Goal: Information Seeking & Learning: Learn about a topic

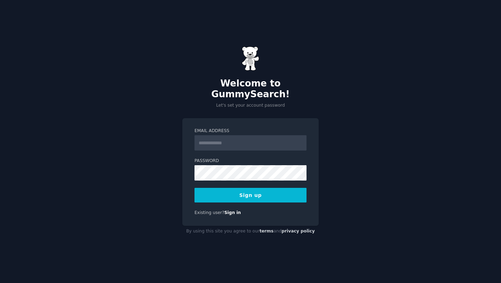
type input "**********"
click at [192, 167] on div "**********" at bounding box center [250, 172] width 136 height 108
click at [238, 193] on button "Sign up" at bounding box center [251, 195] width 112 height 15
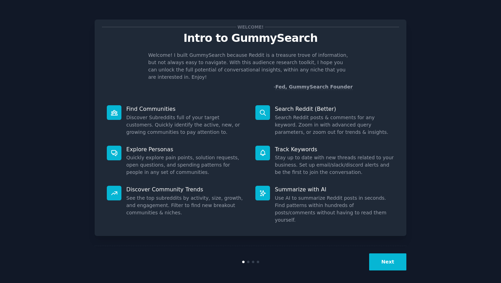
click at [397, 259] on button "Next" at bounding box center [387, 261] width 37 height 17
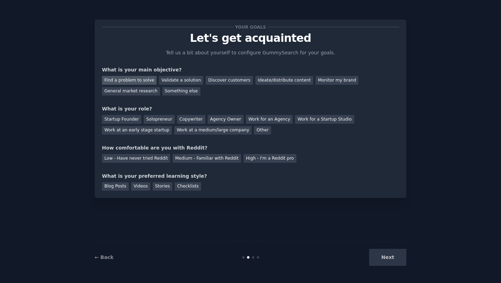
click at [144, 79] on div "Find a problem to solve" at bounding box center [129, 80] width 55 height 9
click at [131, 120] on div "Startup Founder" at bounding box center [121, 119] width 39 height 9
click at [161, 118] on div "Solopreneur" at bounding box center [159, 119] width 31 height 9
click at [203, 163] on div "Your goals Let's get acquainted Tell us a bit about yourself to configure Gummy…" at bounding box center [250, 109] width 297 height 164
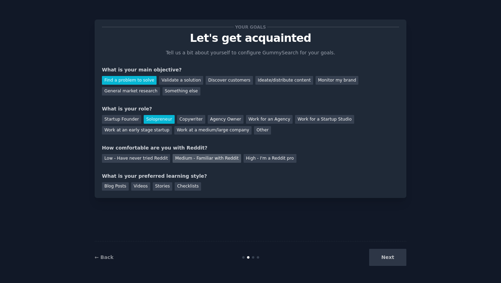
click at [207, 157] on div "Medium - Familiar with Reddit" at bounding box center [207, 158] width 68 height 9
click at [160, 186] on div "Stories" at bounding box center [162, 186] width 19 height 9
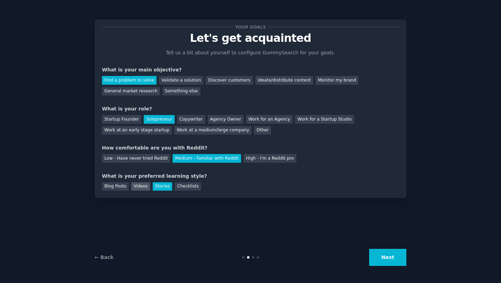
click at [140, 187] on div "Videos" at bounding box center [140, 186] width 19 height 9
click at [390, 259] on button "Next" at bounding box center [387, 257] width 37 height 17
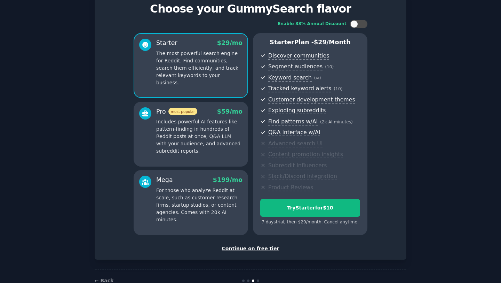
scroll to position [29, 0]
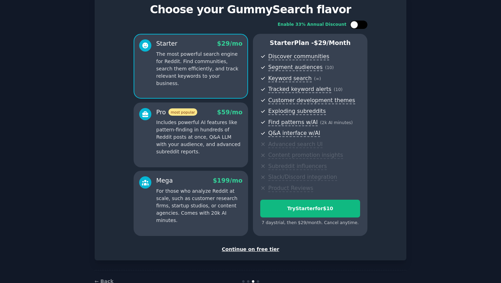
click at [361, 25] on div at bounding box center [362, 24] width 3 height 3
click at [361, 25] on div at bounding box center [364, 25] width 8 height 8
click at [361, 25] on div at bounding box center [362, 24] width 3 height 3
click at [361, 25] on div at bounding box center [364, 25] width 8 height 8
checkbox input "false"
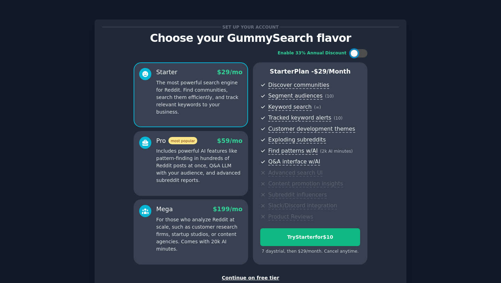
scroll to position [0, 0]
click at [222, 188] on div "Pro most popular $ 59 /mo Includes powerful AI features like pattern-finding in…" at bounding box center [191, 163] width 115 height 65
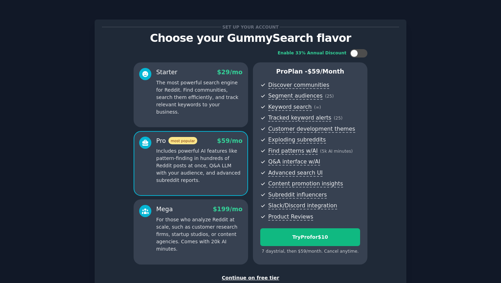
click at [212, 107] on p "The most powerful search engine for Reddit. Find communities, search them effic…" at bounding box center [199, 97] width 86 height 37
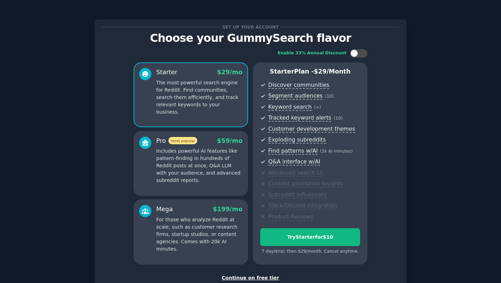
click at [213, 172] on p "Includes powerful AI features like pattern-finding in hundreds of Reddit posts …" at bounding box center [199, 165] width 86 height 37
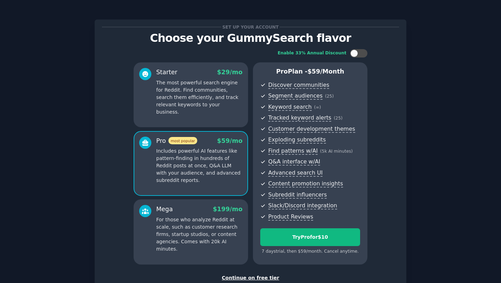
click at [207, 245] on div "Mega $ 199 /mo For those who analyze Reddit at scale, such as customer research…" at bounding box center [191, 231] width 115 height 65
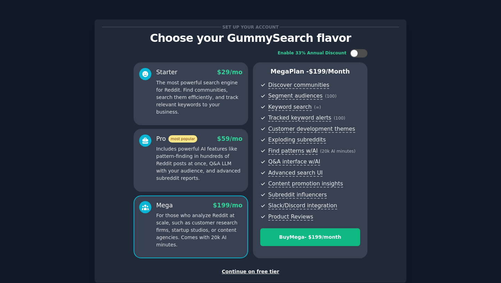
click at [217, 185] on div "Pro most popular $ 59 /mo Includes powerful AI features like pattern-finding in…" at bounding box center [191, 160] width 115 height 63
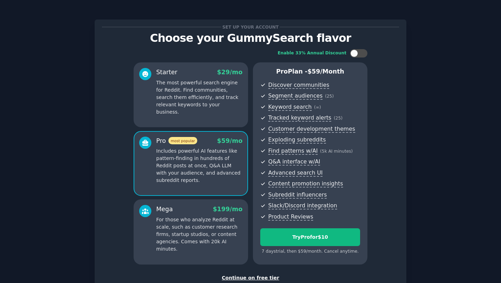
click at [211, 117] on div "Starter $ 29 /mo The most powerful search engine for Reddit. Find communities, …" at bounding box center [191, 94] width 115 height 65
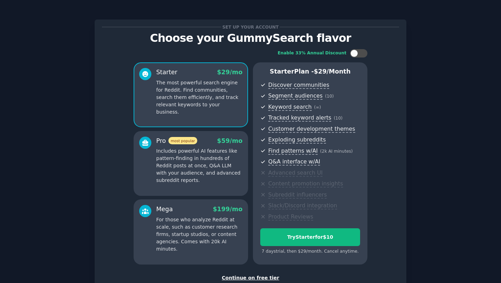
click at [213, 165] on p "Includes powerful AI features like pattern-finding in hundreds of Reddit posts …" at bounding box center [199, 165] width 86 height 37
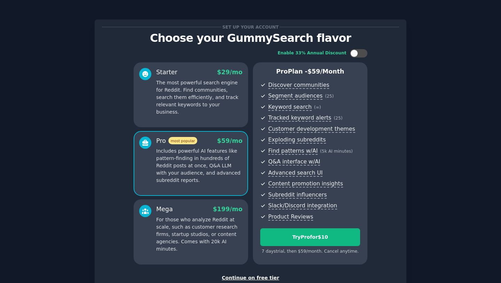
click at [221, 109] on div "Starter $ 29 /mo The most powerful search engine for Reddit. Find communities, …" at bounding box center [191, 94] width 115 height 65
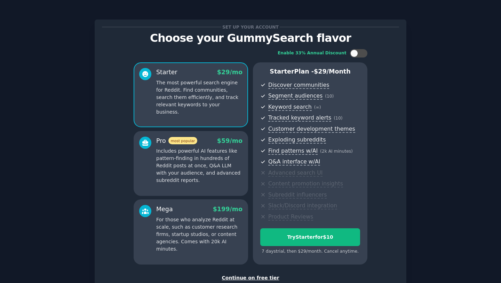
click at [220, 151] on p "Includes powerful AI features like pattern-finding in hundreds of Reddit posts …" at bounding box center [199, 165] width 86 height 37
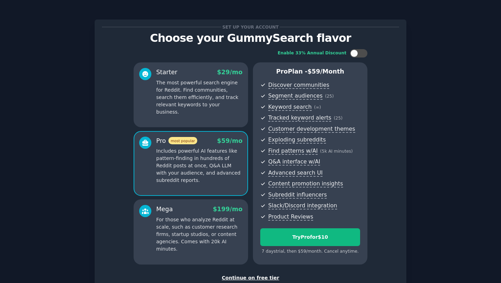
click at [188, 114] on div "Starter $ 29 /mo The most powerful search engine for Reddit. Find communities, …" at bounding box center [191, 94] width 115 height 65
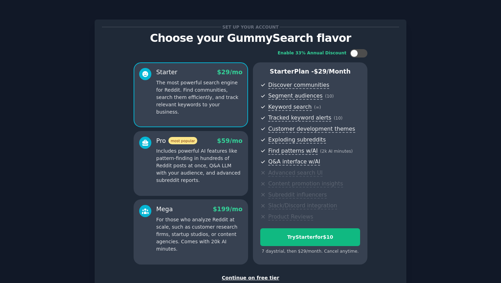
click at [215, 173] on p "Includes powerful AI features like pattern-finding in hundreds of Reddit posts …" at bounding box center [199, 165] width 86 height 37
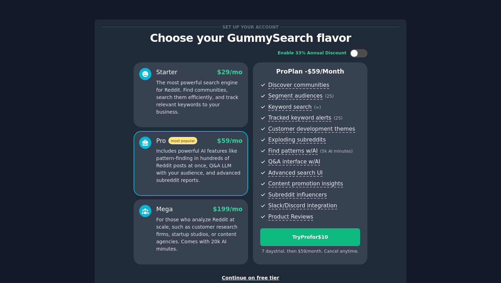
click at [214, 113] on div "Starter $ 29 /mo The most powerful search engine for Reddit. Find communities, …" at bounding box center [191, 94] width 115 height 65
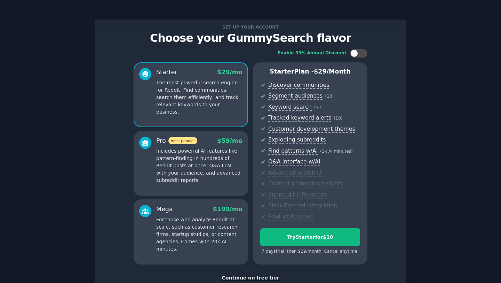
click at [214, 174] on p "Includes powerful AI features like pattern-finding in hundreds of Reddit posts …" at bounding box center [199, 165] width 86 height 37
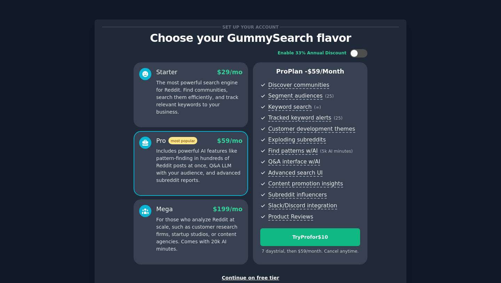
click at [222, 120] on div "Starter $ 29 /mo The most powerful search engine for Reddit. Find communities, …" at bounding box center [191, 94] width 115 height 65
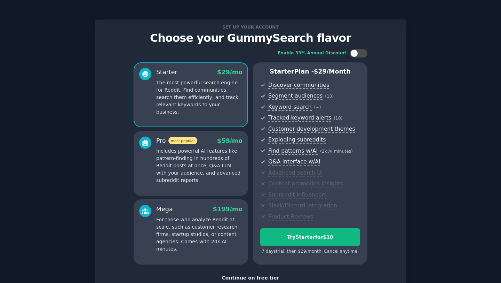
scroll to position [47, 0]
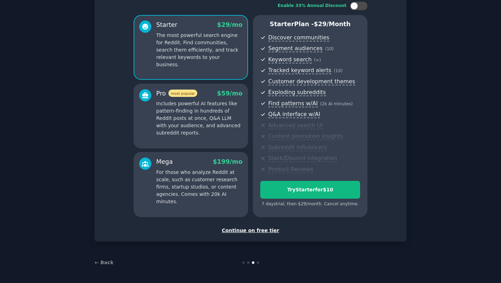
click at [268, 231] on div "Continue on free tier" at bounding box center [250, 230] width 297 height 7
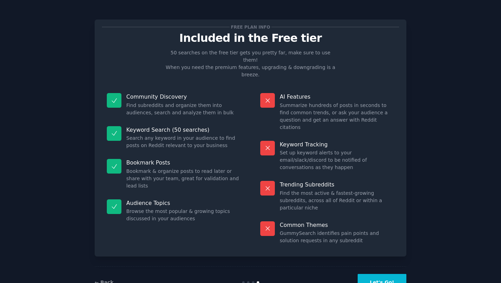
click at [378, 274] on button "Let's Go!" at bounding box center [382, 282] width 49 height 17
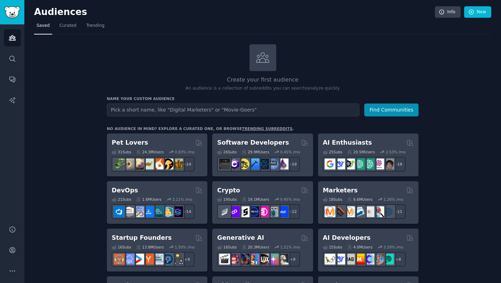
click at [244, 128] on link "trending subreddits" at bounding box center [267, 128] width 50 height 4
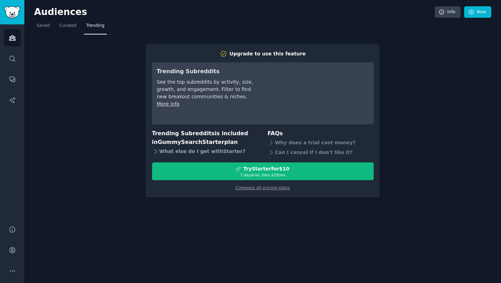
click at [165, 153] on div "What else do I get with Starter ?" at bounding box center [205, 151] width 106 height 10
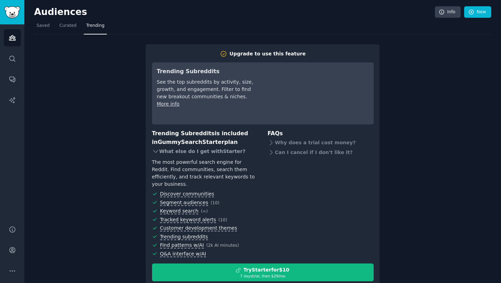
click at [165, 151] on div "What else do I get with Starter ?" at bounding box center [205, 151] width 106 height 10
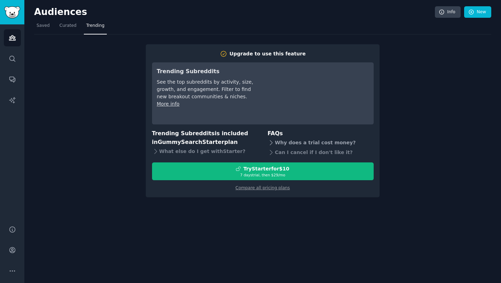
click at [275, 144] on div "Why does a trial cost money?" at bounding box center [321, 143] width 106 height 10
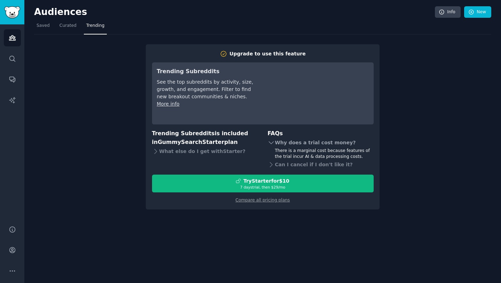
click at [273, 145] on icon at bounding box center [271, 142] width 7 height 7
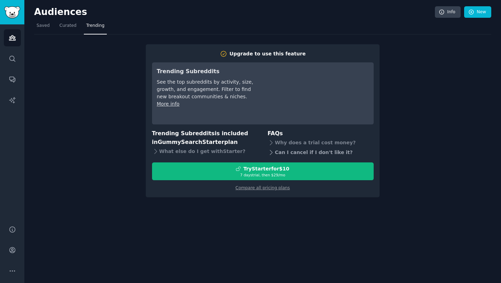
click at [272, 151] on icon at bounding box center [271, 152] width 7 height 7
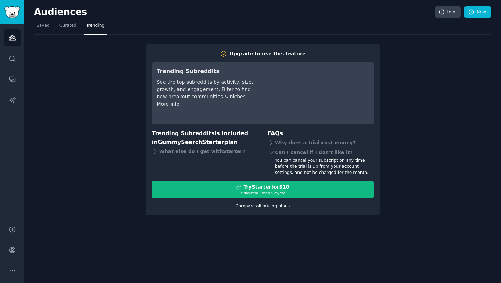
click at [261, 206] on link "Compare all pricing plans" at bounding box center [263, 205] width 54 height 5
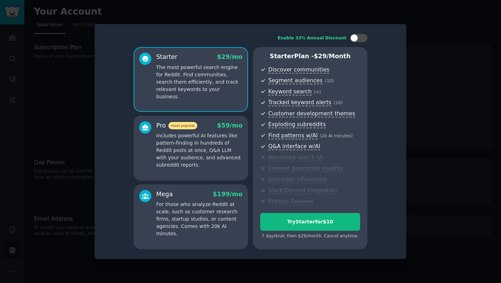
click at [213, 143] on p "Includes powerful AI features like pattern-finding in hundreds of Reddit posts …" at bounding box center [199, 150] width 86 height 37
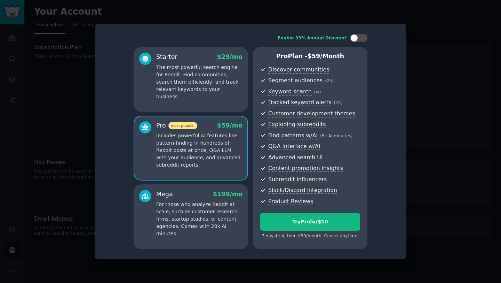
click at [206, 85] on p "The most powerful search engine for Reddit. Find communities, search them effic…" at bounding box center [199, 82] width 86 height 37
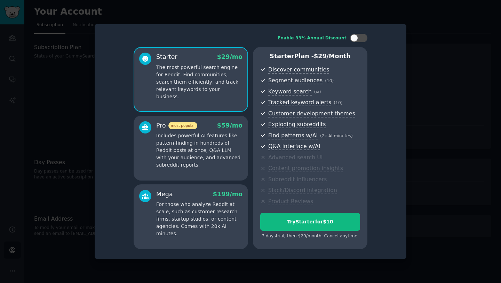
click at [207, 130] on div "Pro most popular $ 59 /mo Includes powerful AI features like pattern-finding in…" at bounding box center [199, 145] width 86 height 48
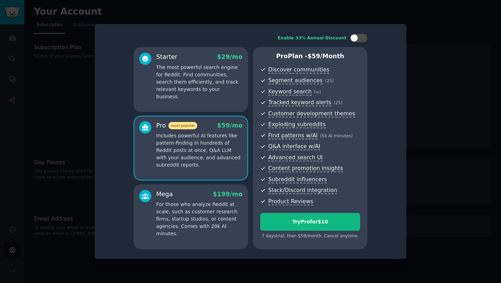
click at [208, 188] on div "Mega $ 199 /mo For those who analyze Reddit at scale, such as customer research…" at bounding box center [191, 216] width 115 height 65
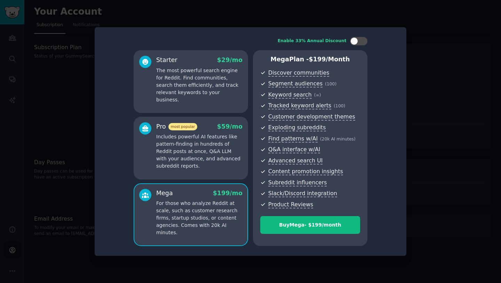
click at [208, 168] on p "Includes powerful AI features like pattern-finding in hundreds of Reddit posts …" at bounding box center [199, 151] width 86 height 37
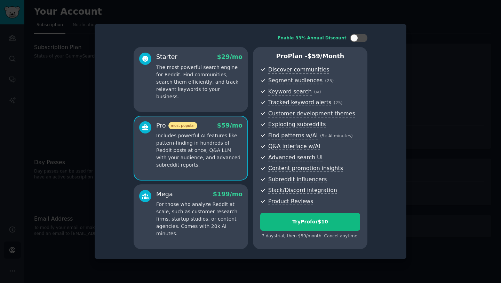
click at [211, 84] on p "The most powerful search engine for Reddit. Find communities, search them effic…" at bounding box center [199, 82] width 86 height 37
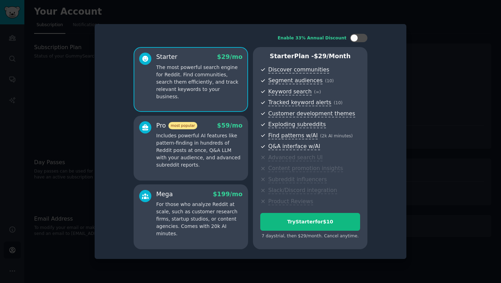
click at [207, 130] on div "Pro most popular $ 59 /mo Includes powerful AI features like pattern-finding in…" at bounding box center [199, 145] width 86 height 48
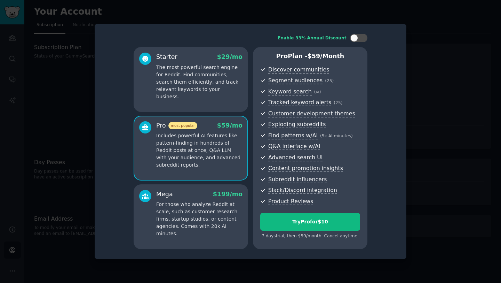
click at [208, 93] on p "The most powerful search engine for Reddit. Find communities, search them effic…" at bounding box center [199, 82] width 86 height 37
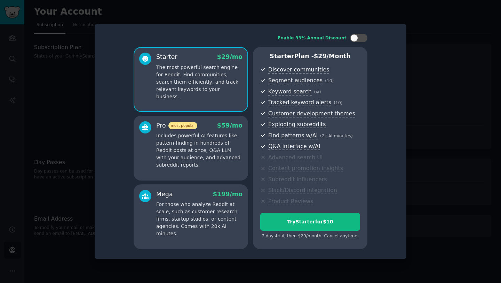
click at [208, 138] on p "Includes powerful AI features like pattern-finding in hundreds of Reddit posts …" at bounding box center [199, 150] width 86 height 37
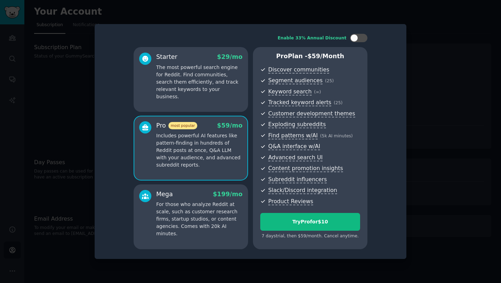
click at [429, 145] on div at bounding box center [250, 141] width 501 height 283
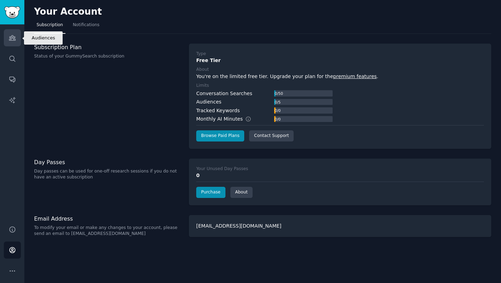
click at [9, 37] on icon "Sidebar" at bounding box center [12, 38] width 6 height 5
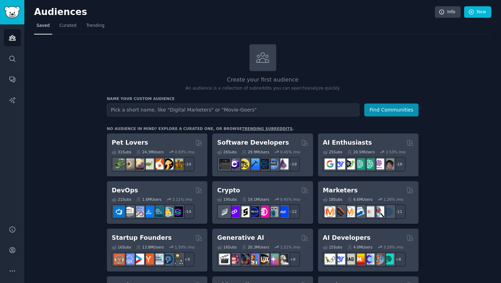
click at [182, 109] on input "text" at bounding box center [233, 109] width 253 height 13
click at [179, 111] on input "text" at bounding box center [233, 109] width 253 height 13
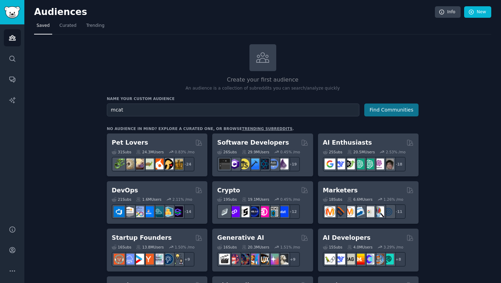
type input "mcat"
click at [403, 106] on button "Find Communities" at bounding box center [392, 109] width 54 height 13
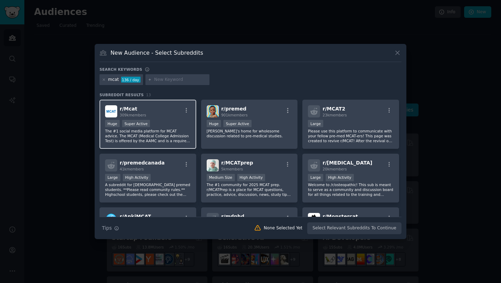
click at [173, 139] on p "The #1 social media platform for MCAT advice. The MCAT (Medical College Admissi…" at bounding box center [148, 135] width 86 height 15
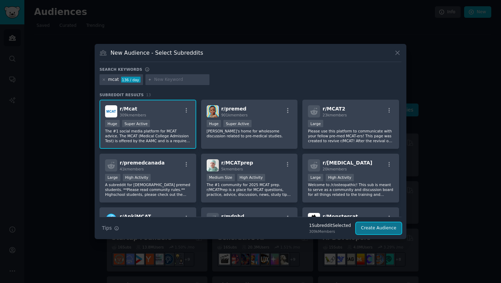
click at [389, 232] on button "Create Audience" at bounding box center [379, 228] width 46 height 12
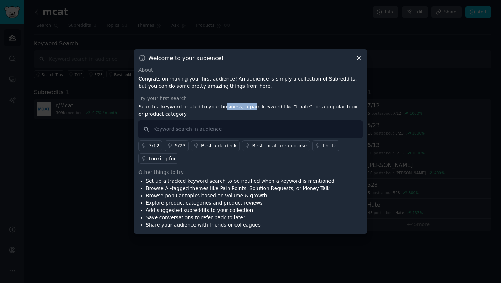
drag, startPoint x: 218, startPoint y: 107, endPoint x: 247, endPoint y: 107, distance: 28.9
click at [247, 107] on p "Search a keyword related to your business, a pain keyword like "I hate", or a p…" at bounding box center [251, 110] width 224 height 15
click at [361, 61] on icon at bounding box center [359, 57] width 7 height 7
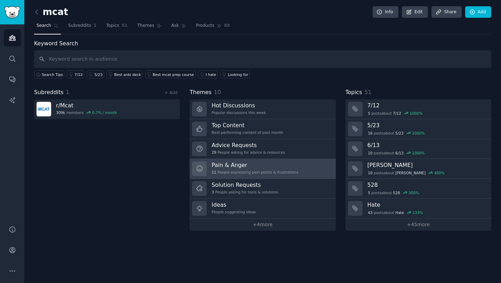
click at [243, 166] on h3 "Pain & Anger" at bounding box center [255, 164] width 87 height 7
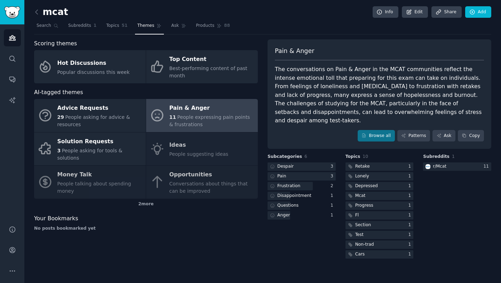
click at [231, 179] on div "Advice Requests 29 People asking for advice & resources Pain & Anger 11 People …" at bounding box center [146, 149] width 224 height 100
click at [194, 169] on div "Advice Requests 29 People asking for advice & resources Pain & Anger 11 People …" at bounding box center [146, 149] width 224 height 100
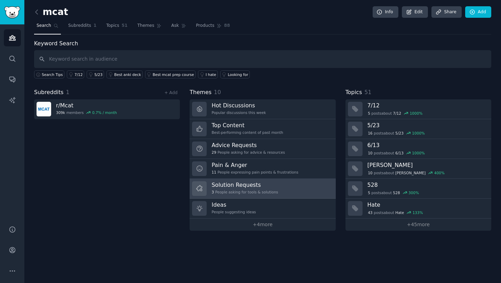
click at [269, 188] on div "Solution Requests 3 People asking for tools & solutions" at bounding box center [245, 188] width 67 height 15
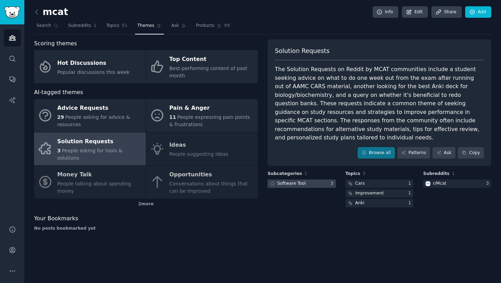
click at [310, 179] on div at bounding box center [302, 183] width 68 height 9
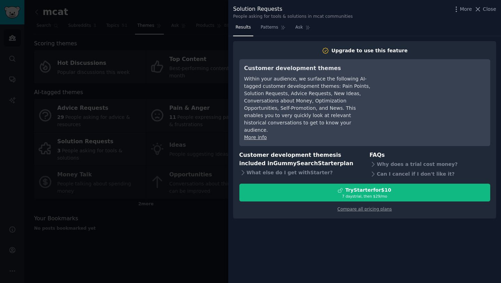
click at [205, 223] on div at bounding box center [250, 141] width 501 height 283
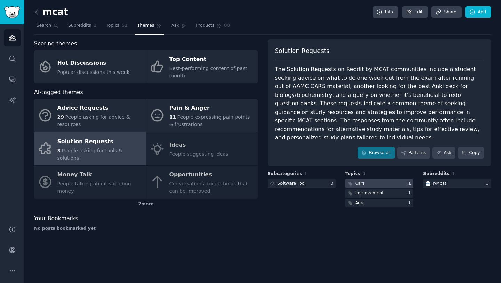
click at [366, 179] on div at bounding box center [380, 183] width 68 height 9
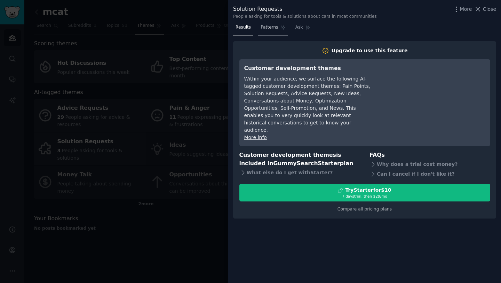
click at [269, 30] on span "Patterns" at bounding box center [269, 27] width 17 height 6
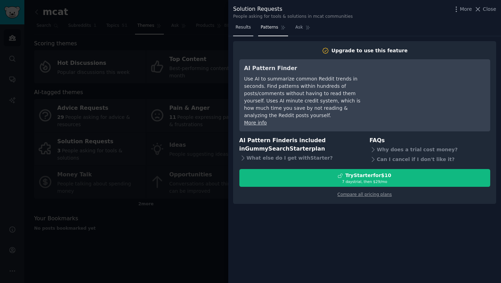
click at [250, 31] on link "Results" at bounding box center [243, 29] width 20 height 14
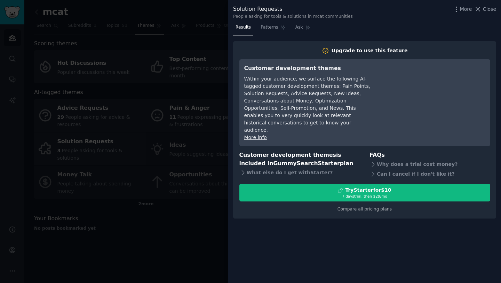
click at [189, 231] on div at bounding box center [250, 141] width 501 height 283
click at [206, 197] on div at bounding box center [250, 141] width 501 height 283
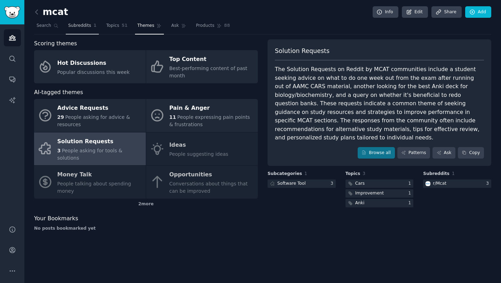
click at [80, 28] on span "Subreddits" at bounding box center [79, 26] width 23 height 6
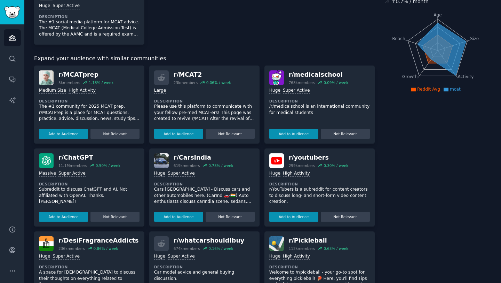
scroll to position [69, 0]
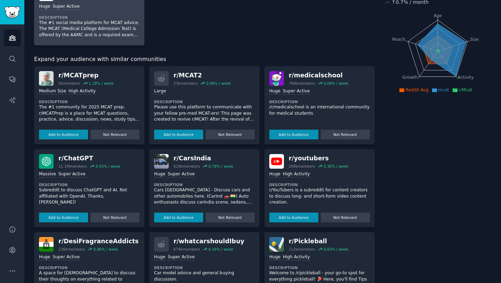
click at [109, 29] on p "The #1 social media platform for MCAT advice. The MCAT (Medical College Admissi…" at bounding box center [89, 29] width 101 height 18
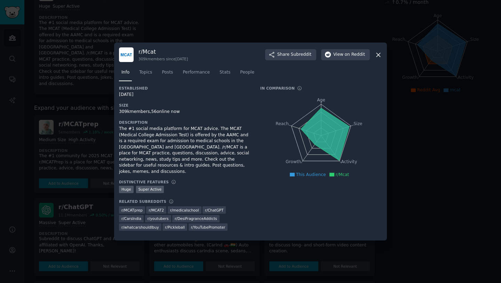
click at [235, 18] on div at bounding box center [250, 141] width 501 height 283
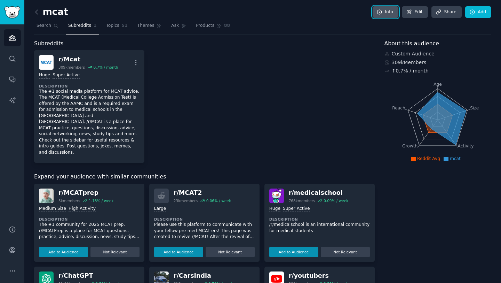
click at [385, 14] on link "Info" at bounding box center [386, 12] width 26 height 12
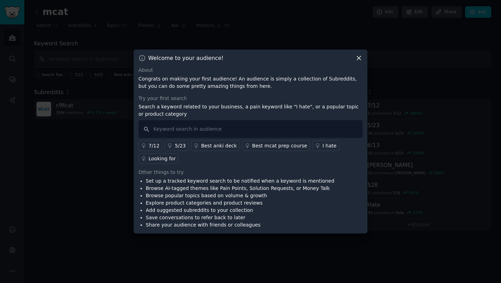
click at [90, 42] on div at bounding box center [250, 141] width 501 height 283
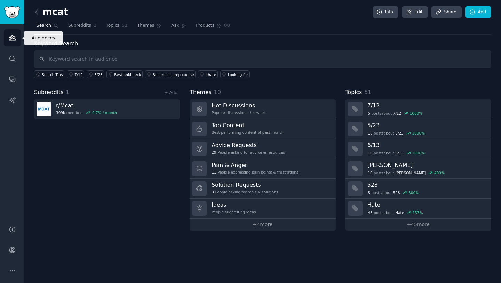
click at [8, 36] on link "Audiences" at bounding box center [12, 37] width 17 height 17
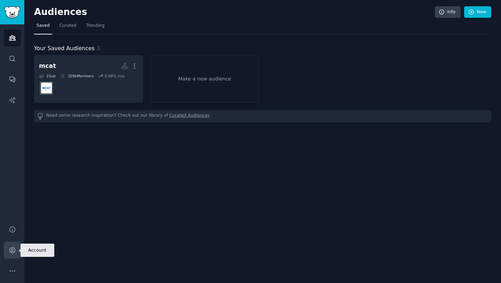
click at [16, 248] on link "Account" at bounding box center [12, 249] width 17 height 17
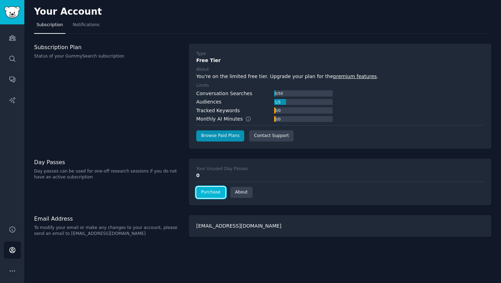
click at [217, 191] on link "Purchase" at bounding box center [210, 192] width 29 height 11
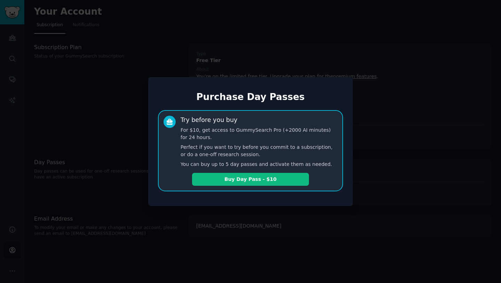
click at [393, 141] on div at bounding box center [250, 141] width 501 height 283
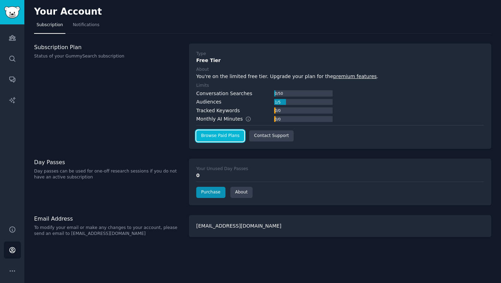
click at [208, 139] on link "Browse Paid Plans" at bounding box center [220, 135] width 48 height 11
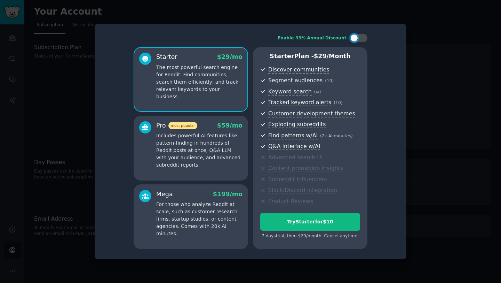
click at [213, 140] on p "Includes powerful AI features like pattern-finding in hundreds of Reddit posts …" at bounding box center [199, 150] width 86 height 37
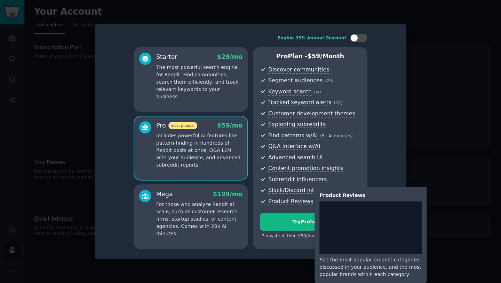
click at [359, 150] on span "Q&A interface w/AI" at bounding box center [314, 146] width 92 height 9
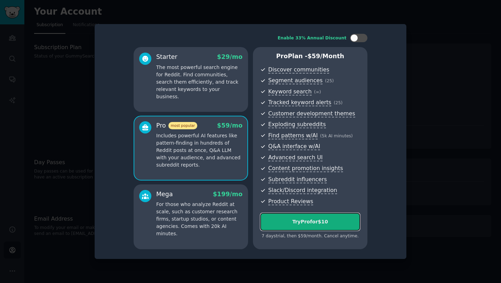
click at [321, 222] on div "Try Pro for $10" at bounding box center [310, 221] width 99 height 7
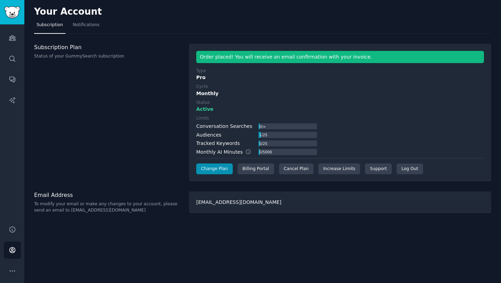
click at [135, 114] on div "Subscription Plan Status of your GummySearch subscription" at bounding box center [108, 113] width 148 height 138
click at [335, 169] on link "Increase Limits" at bounding box center [340, 168] width 42 height 11
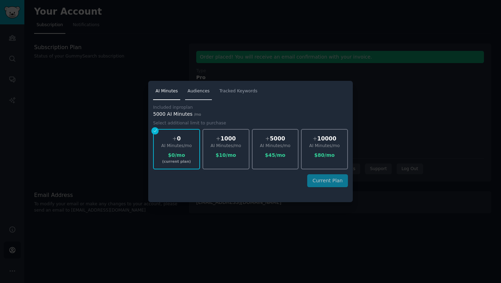
click at [202, 88] on span "Audiences" at bounding box center [199, 91] width 22 height 6
click at [100, 105] on div at bounding box center [250, 141] width 501 height 283
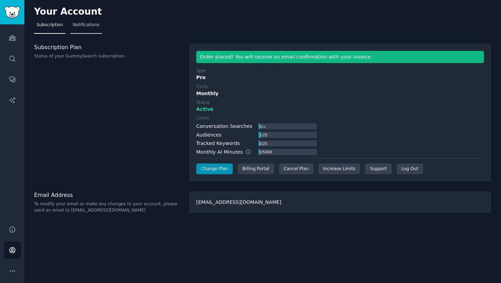
click at [84, 26] on span "Notifications" at bounding box center [86, 25] width 27 height 6
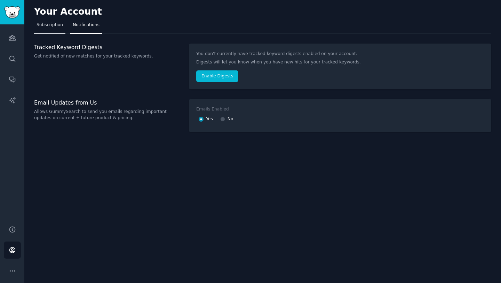
click at [53, 31] on link "Subscription" at bounding box center [49, 26] width 31 height 14
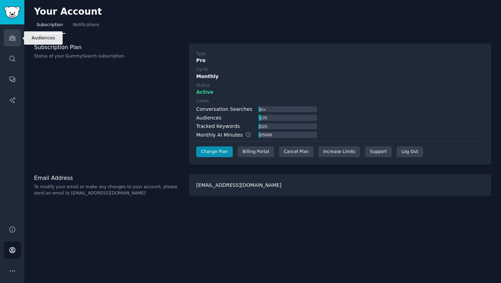
click at [16, 40] on link "Audiences" at bounding box center [12, 37] width 17 height 17
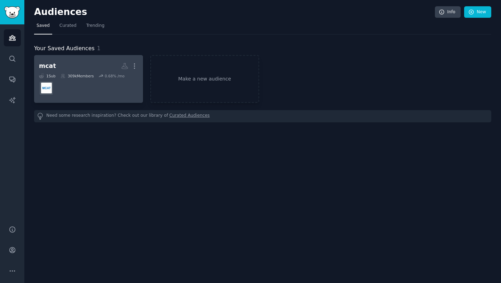
click at [80, 82] on dd at bounding box center [88, 87] width 99 height 19
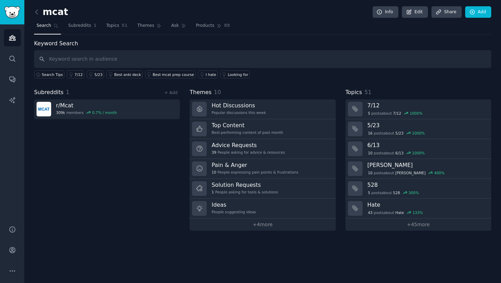
click at [179, 60] on input "text" at bounding box center [263, 59] width 458 height 18
click at [85, 29] on link "Subreddits 1" at bounding box center [82, 27] width 33 height 14
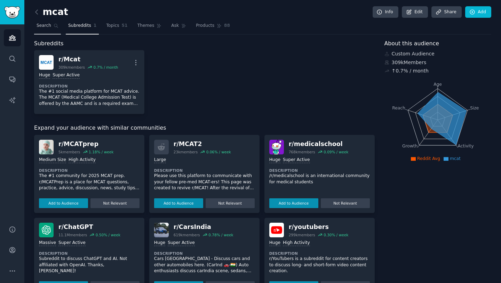
click at [42, 29] on span "Search" at bounding box center [44, 26] width 15 height 6
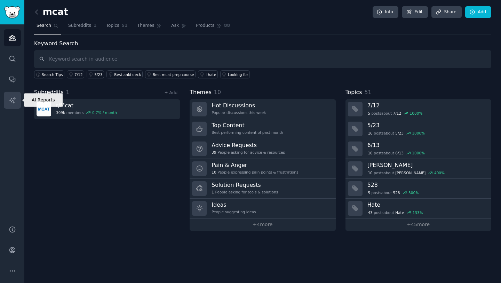
click at [17, 95] on link "AI Reports" at bounding box center [12, 100] width 17 height 17
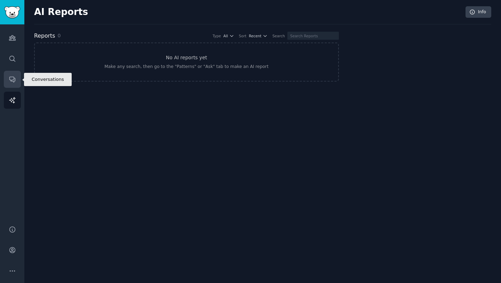
click at [17, 81] on link "Conversations" at bounding box center [12, 79] width 17 height 17
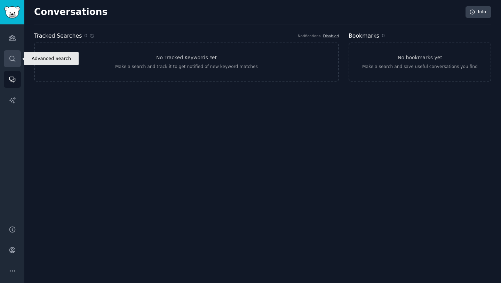
click at [17, 64] on link "Search" at bounding box center [12, 58] width 17 height 17
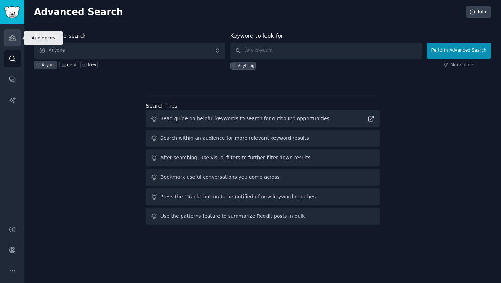
click at [16, 41] on link "Audiences" at bounding box center [12, 37] width 17 height 17
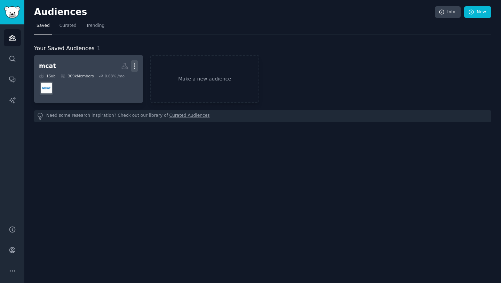
click at [134, 65] on icon "button" at bounding box center [134, 65] width 7 height 7
click at [118, 80] on p "Delete" at bounding box center [116, 80] width 16 height 7
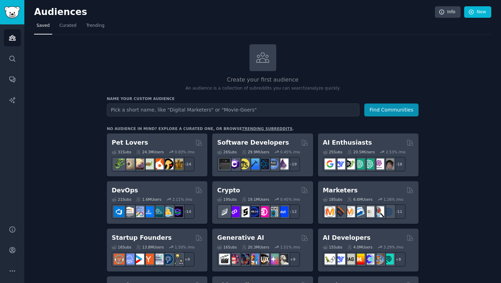
click at [262, 128] on link "trending subreddits" at bounding box center [267, 128] width 50 height 4
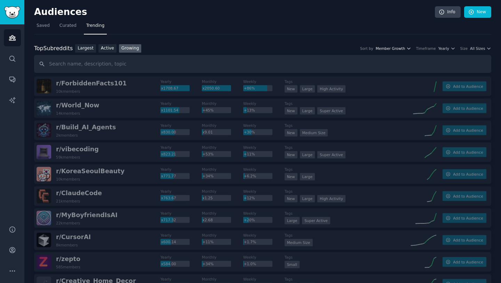
click at [406, 47] on button "Member Growth" at bounding box center [394, 48] width 36 height 5
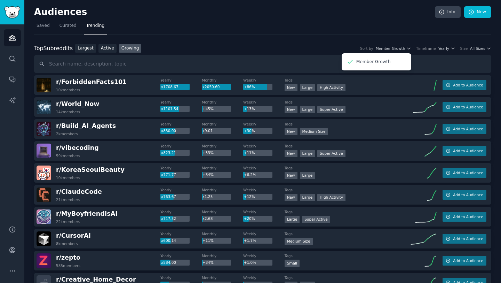
click at [452, 49] on icon "button" at bounding box center [453, 48] width 3 height 1
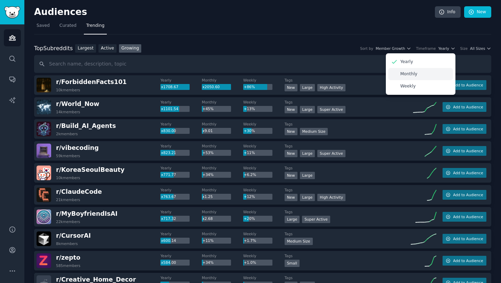
click at [419, 72] on div "Monthly" at bounding box center [421, 74] width 65 height 12
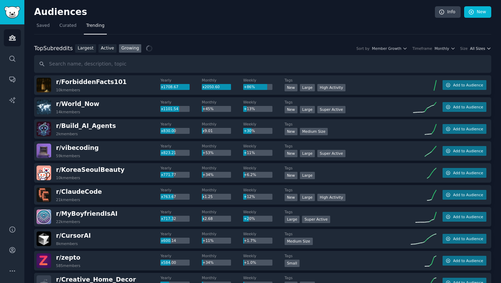
click at [489, 49] on icon "button" at bounding box center [489, 48] width 5 height 5
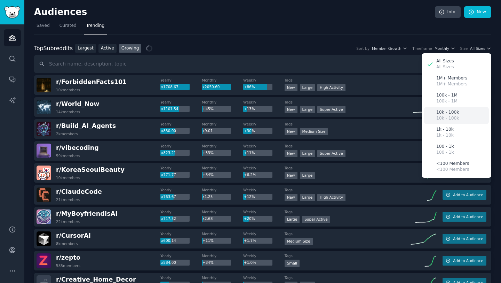
click at [457, 118] on div "10k - 100k 10k - 100k" at bounding box center [456, 115] width 65 height 17
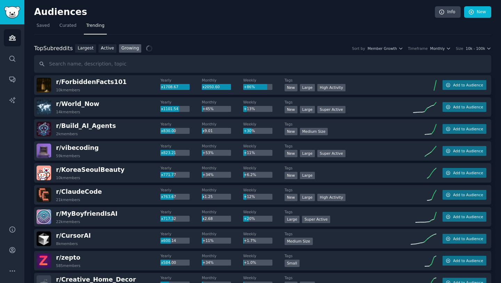
click at [325, 31] on nav "Saved Curated Trending" at bounding box center [263, 27] width 458 height 14
click at [198, 46] on div "Top Subreddits Top Subreddits Largest Active Growing Sort by Member Growth Time…" at bounding box center [263, 48] width 458 height 9
click at [214, 45] on div "Top Subreddits Top Subreddits Largest Active Growing Sort by Member Growth Time…" at bounding box center [263, 48] width 458 height 9
click at [269, 51] on div "Top Subreddits Top Subreddits Largest Active Growing Sort by Member Growth Time…" at bounding box center [263, 48] width 458 height 9
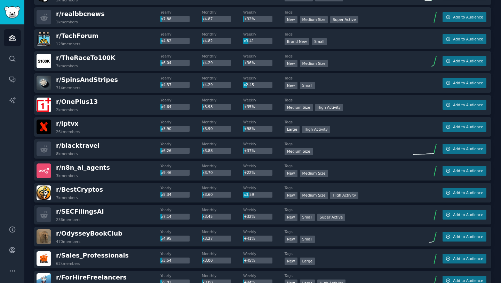
scroll to position [574, 0]
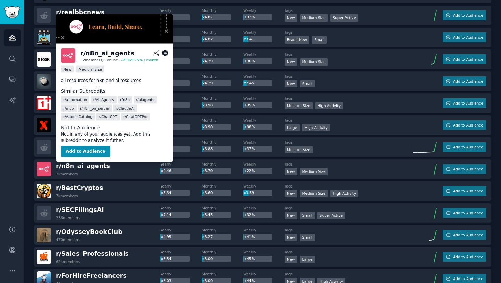
click at [27, 225] on div "Audiences Info New Saved Curated Trending Top Subreddits Top Subreddits Largest…" at bounding box center [262, 34] width 477 height 1217
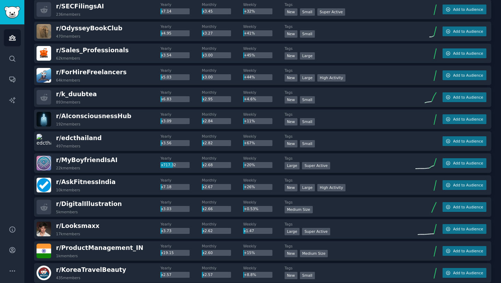
scroll to position [778, 0]
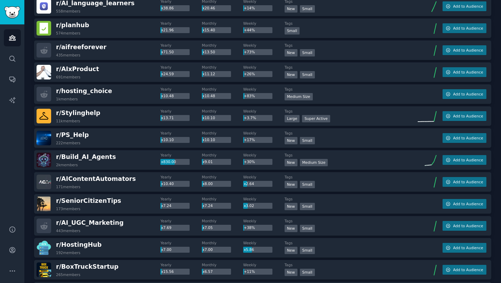
scroll to position [0, 0]
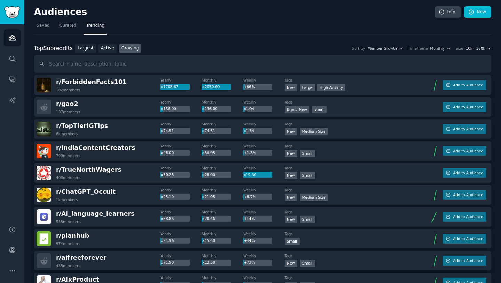
click at [479, 48] on span "10k - 100k" at bounding box center [475, 48] width 19 height 5
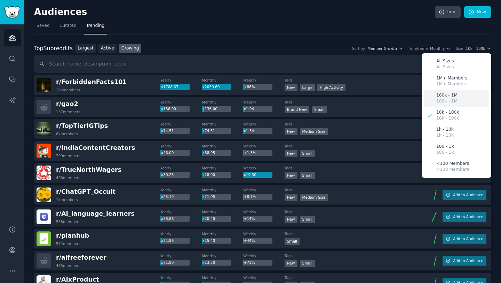
click at [462, 101] on div "100k - 1M 100k - 1M" at bounding box center [456, 98] width 65 height 17
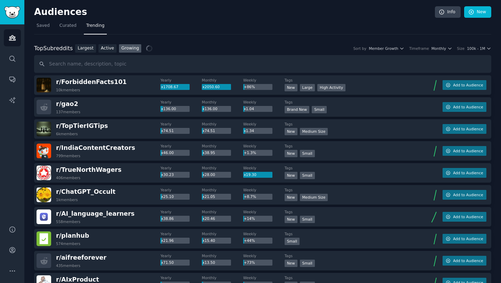
click at [273, 28] on nav "Saved Curated Trending" at bounding box center [263, 27] width 458 height 14
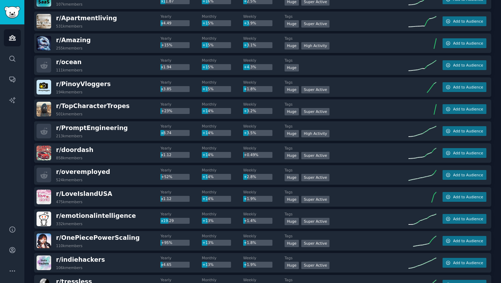
scroll to position [483, 0]
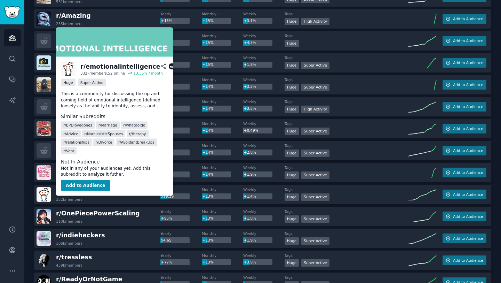
click at [26, 156] on div "Audiences Info New Saved Curated Trending Top Subreddits Top Subreddits Largest…" at bounding box center [262, 125] width 477 height 1217
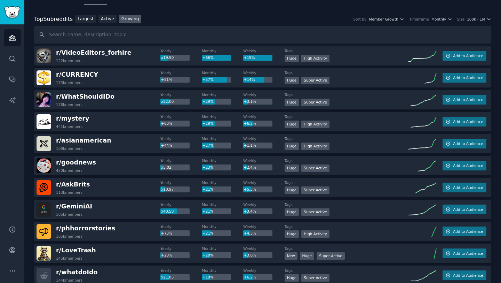
scroll to position [0, 0]
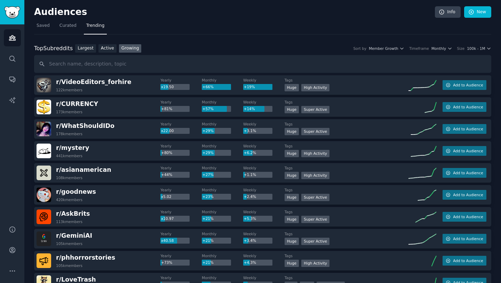
click at [395, 45] on div "Top Subreddits Top Subreddits Largest Active Growing Sort by Member Growth Time…" at bounding box center [263, 48] width 458 height 9
click at [395, 46] on span "Member Growth" at bounding box center [384, 48] width 30 height 5
click at [396, 47] on span "Member Growth" at bounding box center [384, 48] width 30 height 5
click at [399, 47] on span "Member Growth" at bounding box center [384, 48] width 30 height 5
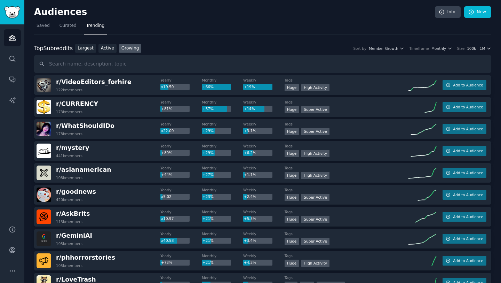
click at [471, 47] on span "100k - 1M" at bounding box center [476, 48] width 18 height 5
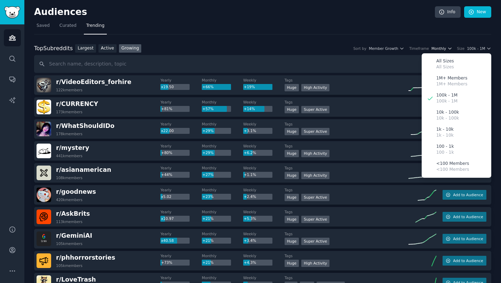
click at [440, 49] on span "Monthly" at bounding box center [439, 48] width 15 height 5
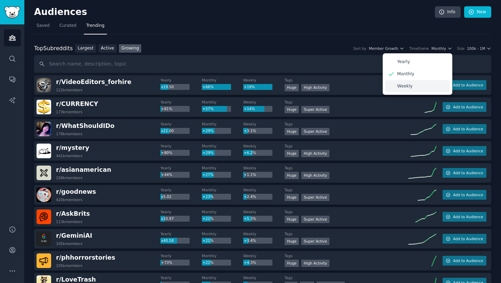
click at [407, 84] on p "Weekly" at bounding box center [405, 86] width 15 height 6
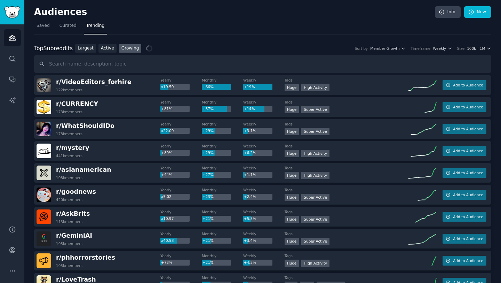
click at [479, 50] on span "100k - 1M" at bounding box center [476, 48] width 18 height 5
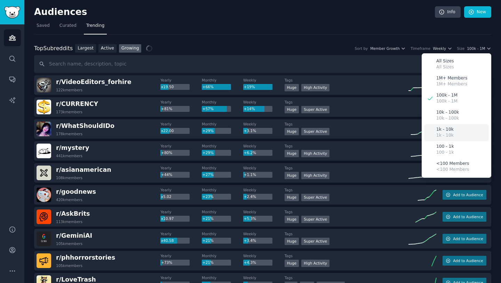
click at [454, 132] on div "1k - 10k 1k - 10k" at bounding box center [456, 132] width 65 height 17
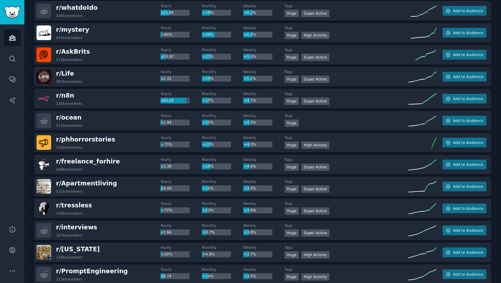
scroll to position [144, 0]
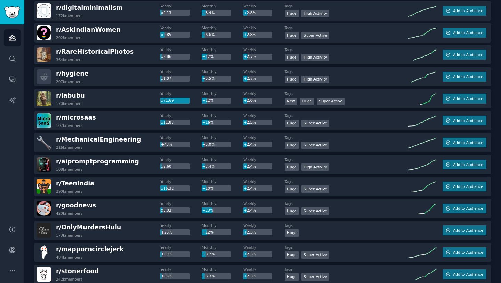
scroll to position [737, 0]
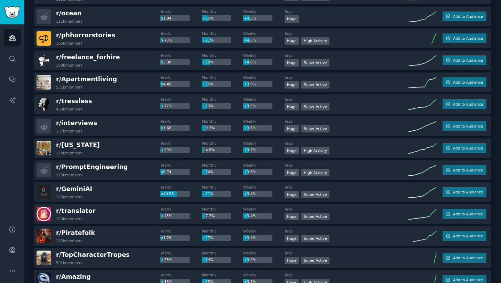
scroll to position [0, 0]
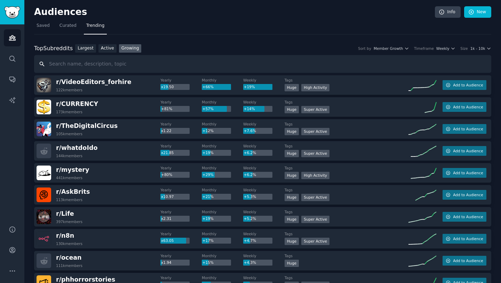
click at [115, 66] on input "text" at bounding box center [263, 64] width 458 height 18
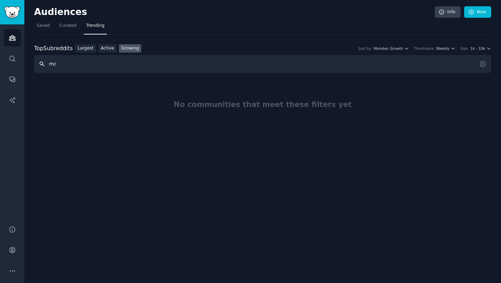
type input "m"
click at [14, 56] on icon "Sidebar" at bounding box center [12, 58] width 7 height 7
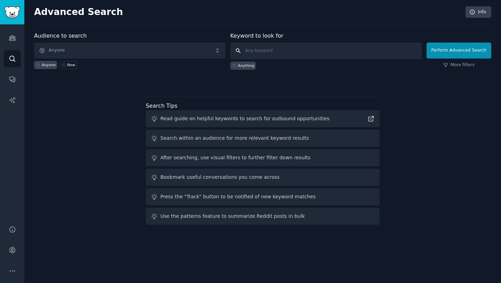
click at [269, 48] on input "text" at bounding box center [327, 50] width 192 height 17
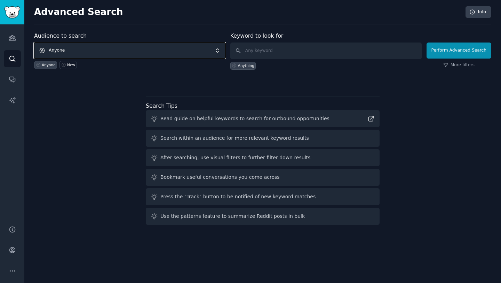
click at [149, 58] on span "Anyone" at bounding box center [130, 50] width 192 height 16
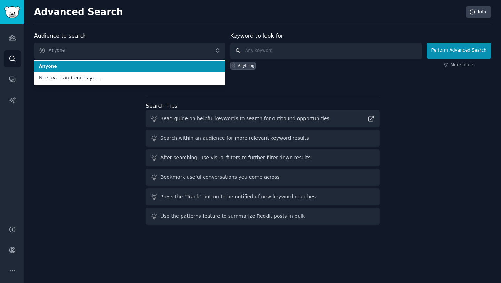
click at [275, 50] on input "text" at bounding box center [327, 50] width 192 height 17
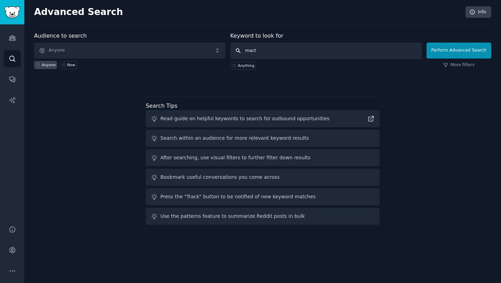
type input "mact"
click at [73, 98] on div "Audience to search Anyone Anyone New Keyword to look for mact Anything Perform …" at bounding box center [263, 130] width 458 height 196
click at [16, 39] on link "Audiences" at bounding box center [12, 37] width 17 height 17
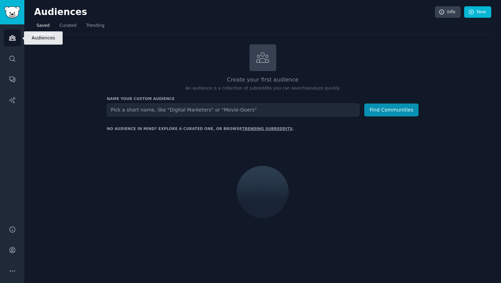
click at [204, 110] on input "text" at bounding box center [233, 109] width 253 height 13
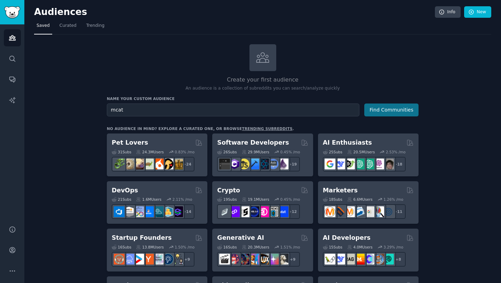
type input "mcat"
click at [389, 112] on button "Find Communities" at bounding box center [392, 109] width 54 height 13
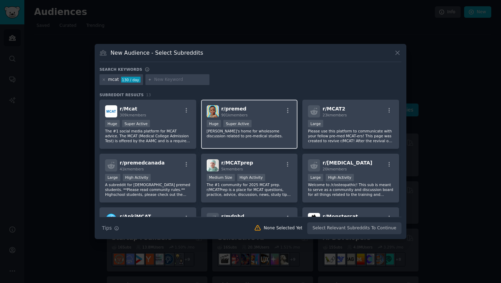
click at [269, 126] on div ">= 95th percentile for submissions / day Huge Super Active" at bounding box center [250, 124] width 86 height 9
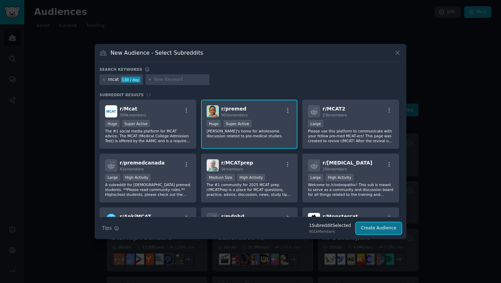
click at [375, 228] on button "Create Audience" at bounding box center [379, 228] width 46 height 12
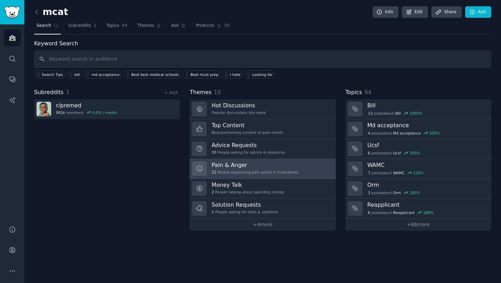
click at [263, 165] on h3 "Pain & Anger" at bounding box center [255, 164] width 87 height 7
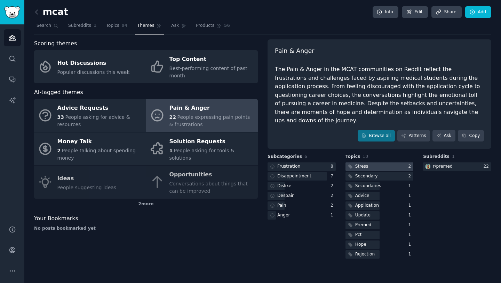
click at [393, 162] on div at bounding box center [380, 166] width 68 height 9
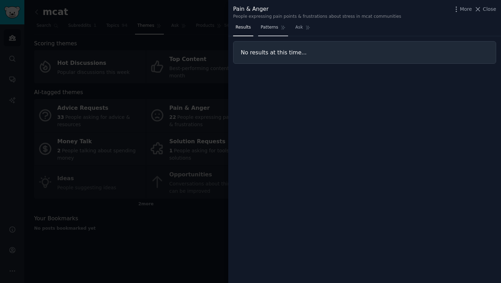
click at [273, 30] on span "Patterns" at bounding box center [269, 27] width 17 height 6
click at [293, 29] on link "Ask" at bounding box center [303, 29] width 20 height 14
click at [241, 30] on link "Results" at bounding box center [243, 29] width 20 height 14
click at [209, 40] on div at bounding box center [250, 141] width 501 height 283
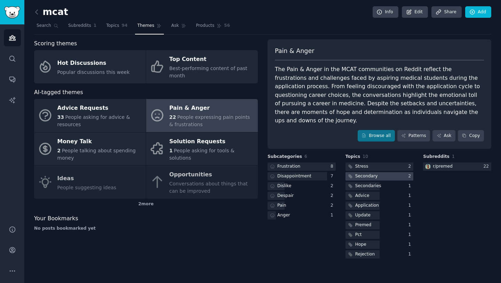
click at [378, 172] on div at bounding box center [380, 176] width 68 height 9
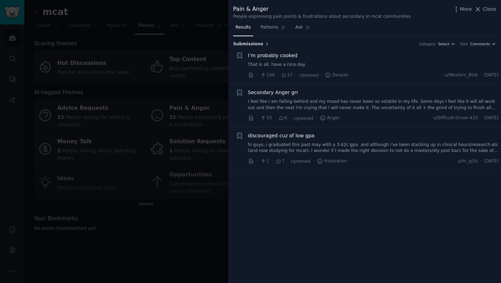
click at [208, 40] on div at bounding box center [250, 141] width 501 height 283
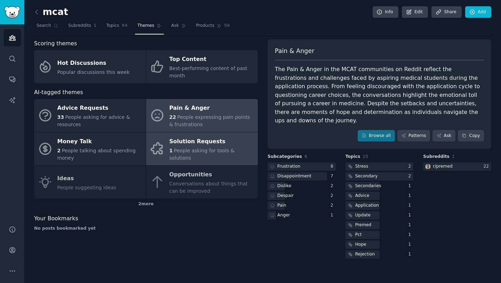
click at [198, 147] on div "Solution Requests" at bounding box center [212, 141] width 85 height 11
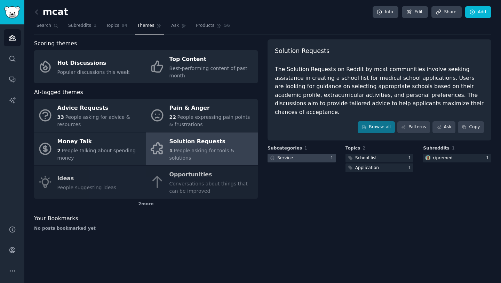
click at [306, 154] on div at bounding box center [302, 158] width 68 height 9
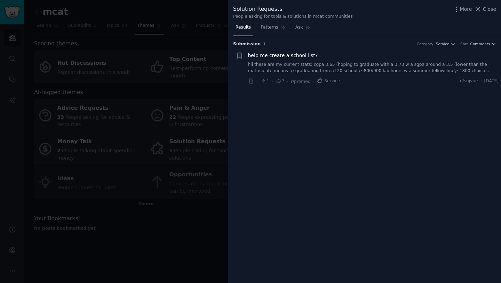
click at [219, 50] on div at bounding box center [250, 141] width 501 height 283
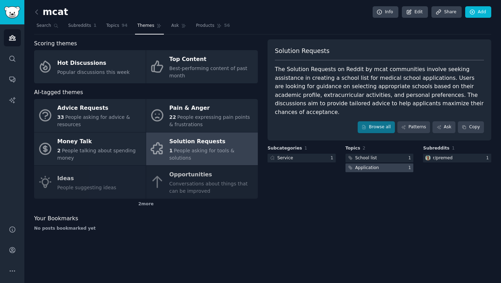
click at [377, 165] on div "Application" at bounding box center [368, 168] width 24 height 6
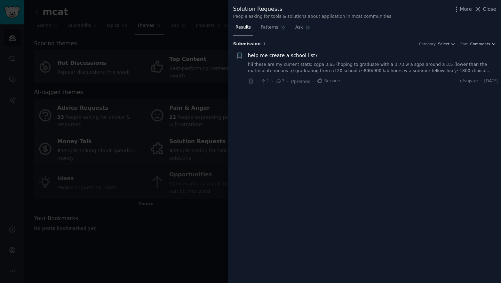
click at [215, 48] on div at bounding box center [250, 141] width 501 height 283
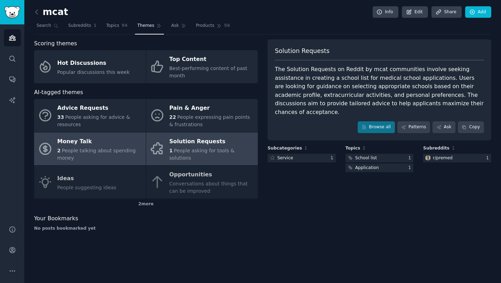
click at [107, 157] on div "2 People talking about spending money" at bounding box center [99, 154] width 85 height 15
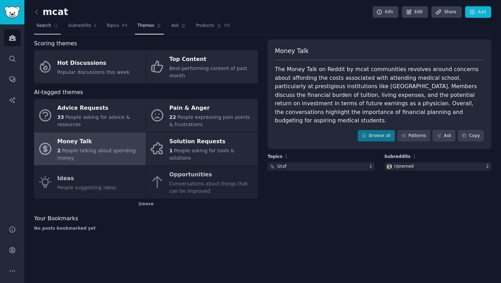
click at [53, 24] on link "Search" at bounding box center [47, 27] width 27 height 14
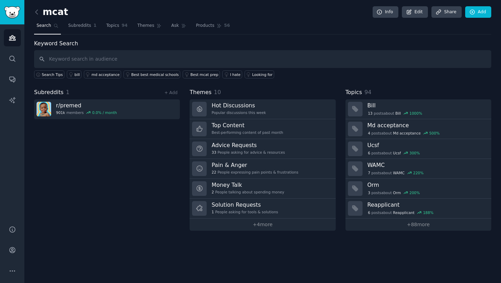
click at [79, 58] on input "text" at bounding box center [263, 59] width 458 height 18
type input "mcat"
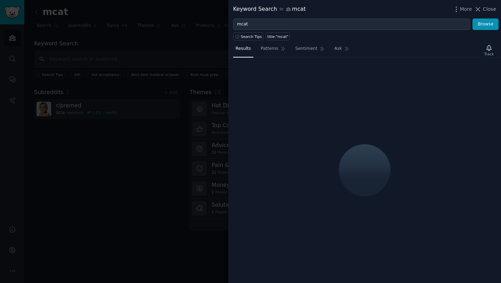
click at [484, 8] on span "Close" at bounding box center [489, 9] width 13 height 7
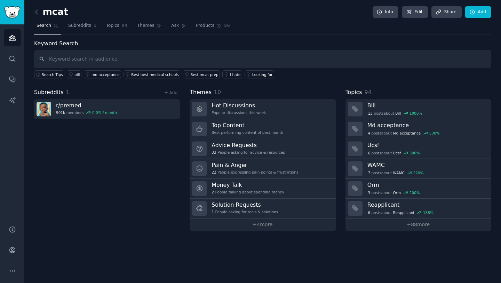
drag, startPoint x: 141, startPoint y: 39, endPoint x: 217, endPoint y: 73, distance: 82.7
click at [141, 39] on div "mcat Info Edit Share Add Search Subreddits 1 Topics 94 Themes Ask Products 56 K…" at bounding box center [263, 120] width 458 height 221
click at [482, 8] on link "Add" at bounding box center [479, 12] width 26 height 12
click at [154, 37] on div "mcat Info Edit Share Add Search Subreddits 1 Topics 94 Themes Ask Products 56 K…" at bounding box center [263, 120] width 458 height 221
click at [84, 28] on span "Subreddits" at bounding box center [79, 26] width 23 height 6
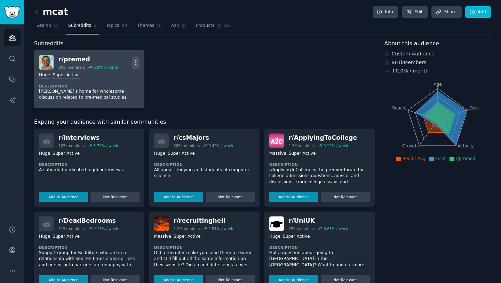
click at [134, 59] on icon "button" at bounding box center [135, 62] width 7 height 7
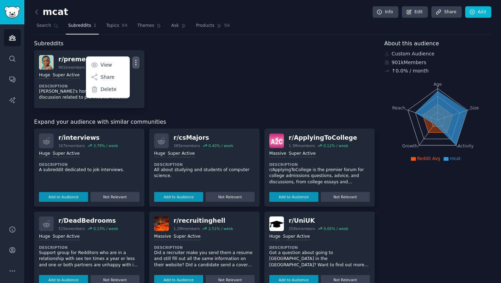
click at [168, 65] on div "r/ premed 901k members 0.0 % / month More View Share Delete Huge Super Active D…" at bounding box center [204, 79] width 341 height 58
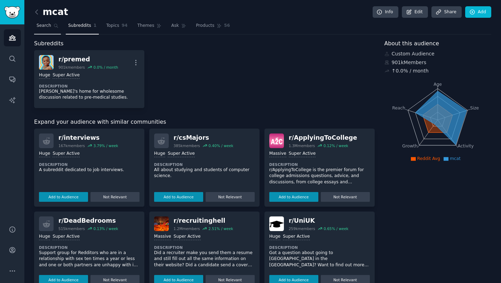
click at [48, 26] on span "Search" at bounding box center [44, 26] width 15 height 6
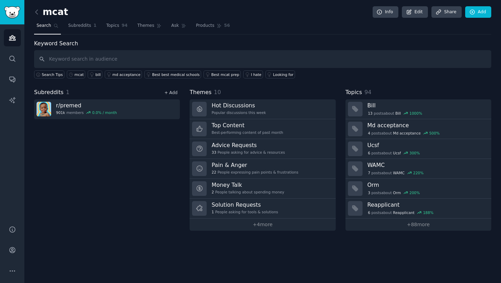
click at [171, 93] on link "+ Add" at bounding box center [170, 92] width 13 height 5
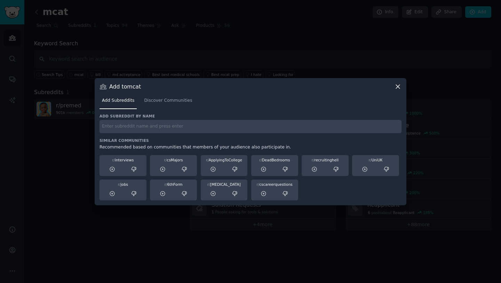
click at [154, 125] on input "text" at bounding box center [251, 127] width 302 height 14
type input "mcat"
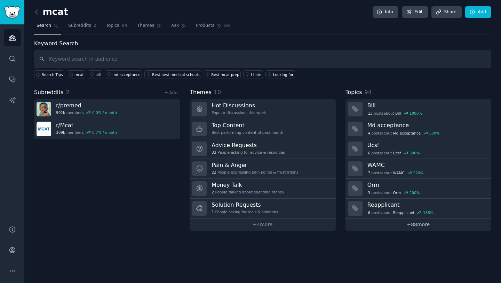
click at [425, 224] on link "+ 88 more" at bounding box center [419, 224] width 146 height 12
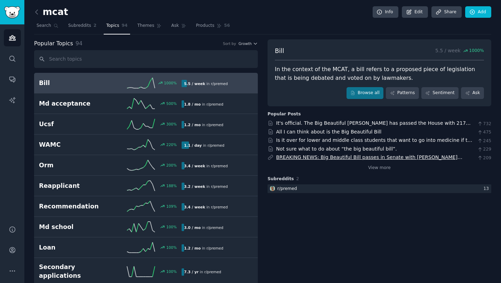
click at [412, 157] on link "BREAKING NEWS: Big Beautiful Bill passes in Senate with VP Vance tiebreaking vo…" at bounding box center [369, 160] width 186 height 13
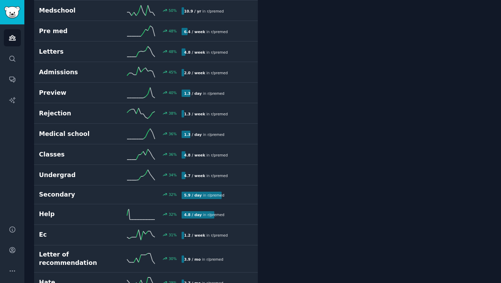
scroll to position [414, 0]
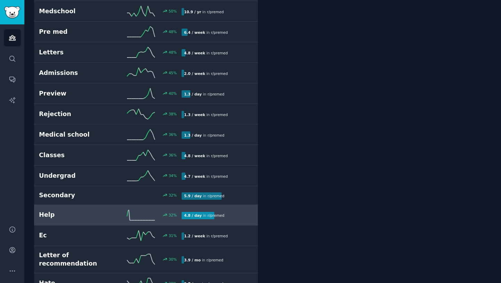
click at [62, 211] on h2 "Help" at bounding box center [74, 214] width 71 height 9
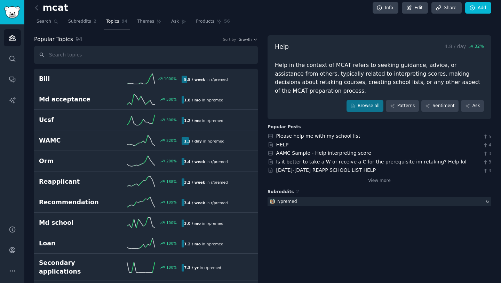
scroll to position [2, 0]
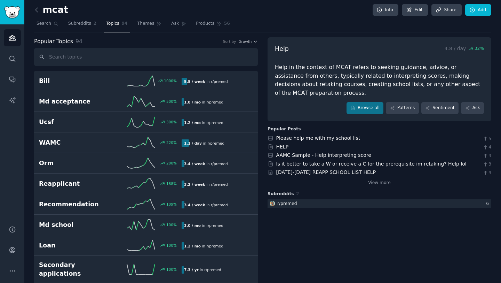
click at [42, 11] on link at bounding box center [38, 10] width 9 height 11
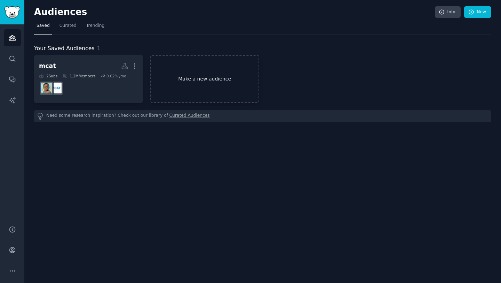
click at [209, 72] on link "Make a new audience" at bounding box center [204, 79] width 109 height 48
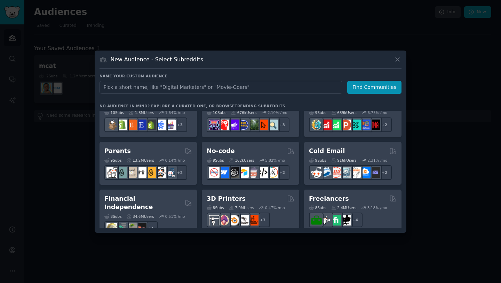
scroll to position [304, 0]
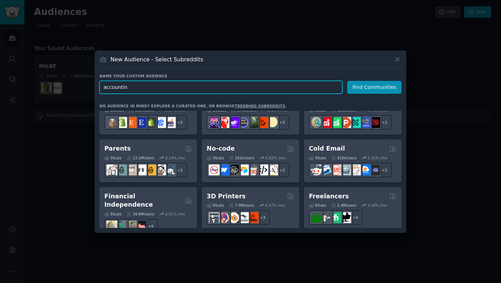
type input "accounting"
click button "Find Communities" at bounding box center [374, 87] width 54 height 13
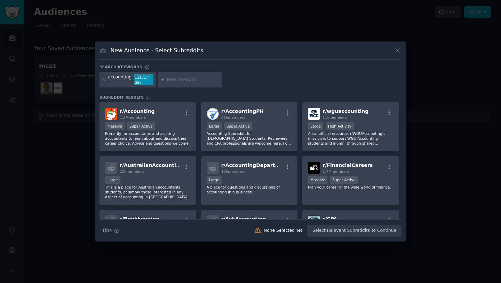
click at [268, 73] on div "accounting 13171 / day" at bounding box center [251, 81] width 302 height 18
click at [172, 132] on p "Primarily for accountants and aspiring accountants to learn about and discuss t…" at bounding box center [148, 138] width 86 height 15
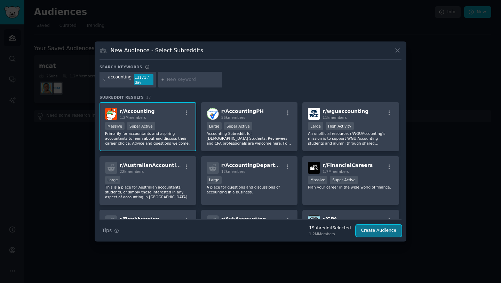
click at [371, 232] on button "Create Audience" at bounding box center [379, 231] width 46 height 12
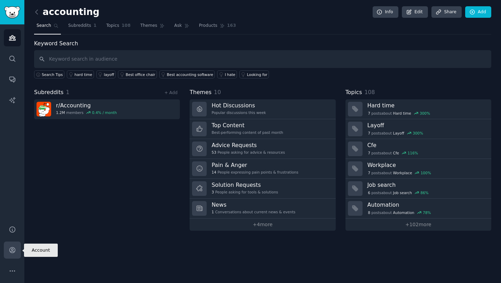
click at [11, 252] on icon "Sidebar" at bounding box center [12, 250] width 6 height 6
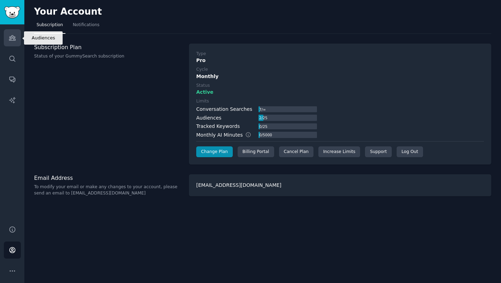
click at [11, 40] on icon "Sidebar" at bounding box center [12, 37] width 7 height 7
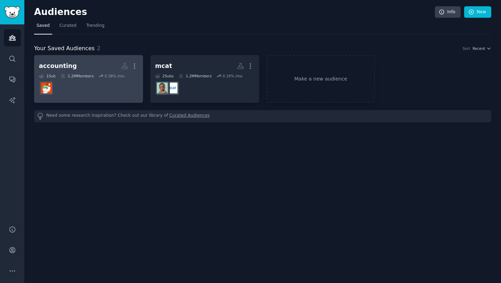
click at [88, 81] on dd at bounding box center [88, 87] width 99 height 19
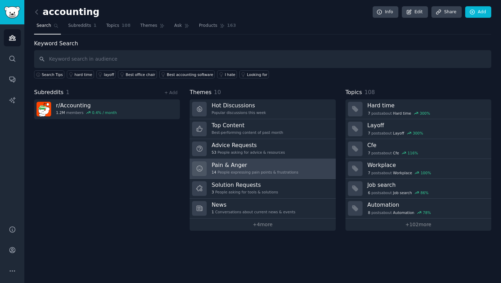
click at [286, 169] on div "Pain & Anger 14 People expressing pain points & frustrations" at bounding box center [255, 168] width 87 height 15
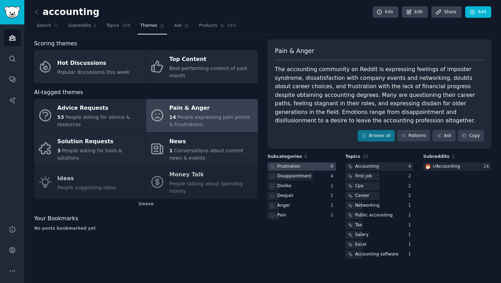
click at [309, 166] on div at bounding box center [302, 166] width 68 height 9
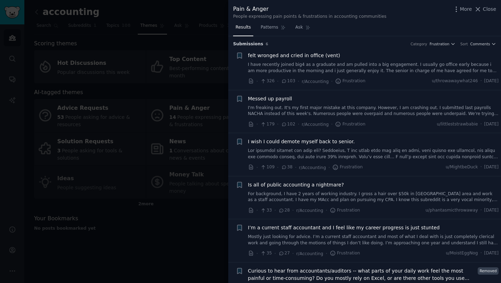
click at [180, 116] on div at bounding box center [250, 141] width 501 height 283
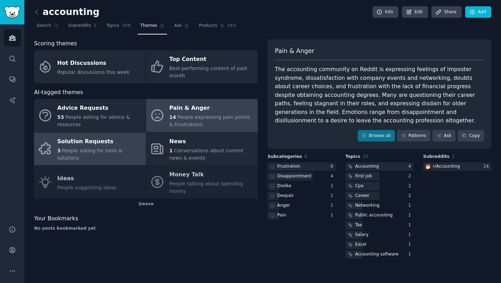
click at [124, 147] on div "Solution Requests" at bounding box center [99, 141] width 85 height 11
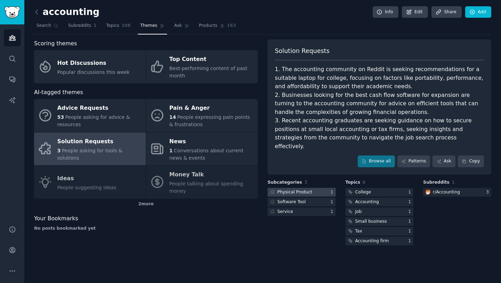
click at [314, 188] on div at bounding box center [302, 192] width 68 height 9
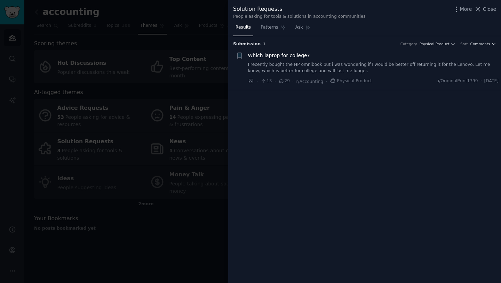
click at [171, 42] on div at bounding box center [250, 141] width 501 height 283
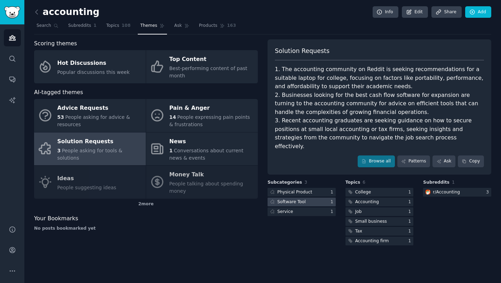
click at [303, 199] on div "Software Tool" at bounding box center [292, 202] width 29 height 6
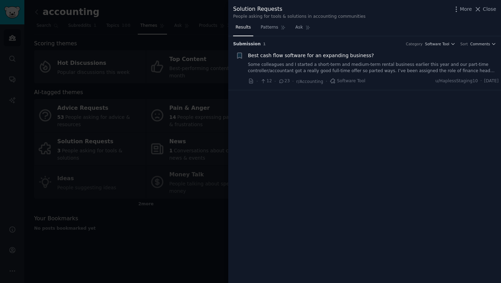
click at [281, 81] on icon at bounding box center [282, 81] width 6 height 5
click at [293, 59] on span "Best cash flow software for an expanding business?" at bounding box center [311, 55] width 126 height 7
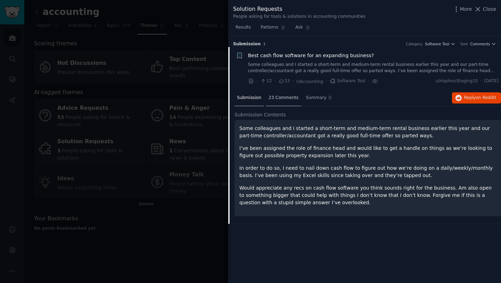
click at [287, 101] on div "23 Comments" at bounding box center [283, 98] width 35 height 17
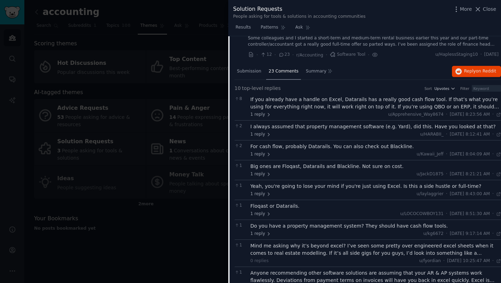
scroll to position [72, 0]
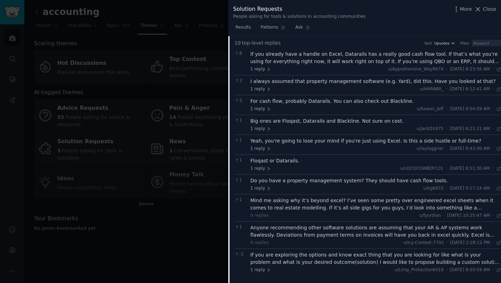
click at [161, 204] on div at bounding box center [250, 141] width 501 height 283
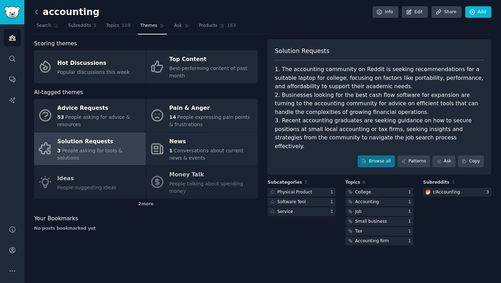
click at [38, 11] on icon at bounding box center [36, 11] width 7 height 7
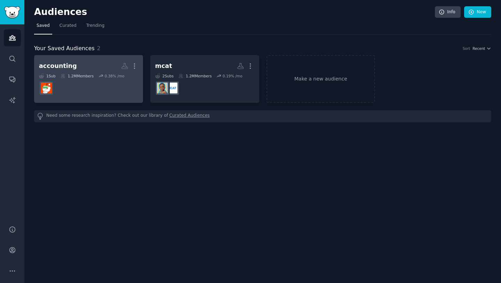
click at [110, 86] on dd at bounding box center [88, 87] width 99 height 19
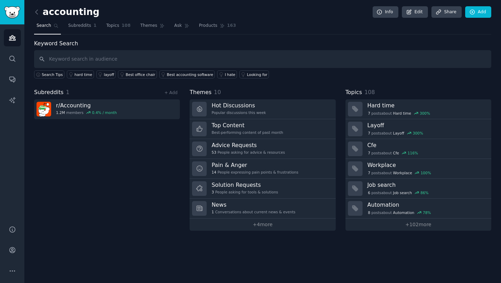
click at [183, 55] on input "text" at bounding box center [263, 59] width 458 height 18
type input "construction"
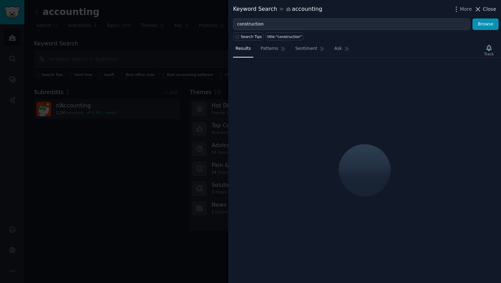
click at [491, 8] on span "Close" at bounding box center [489, 9] width 13 height 7
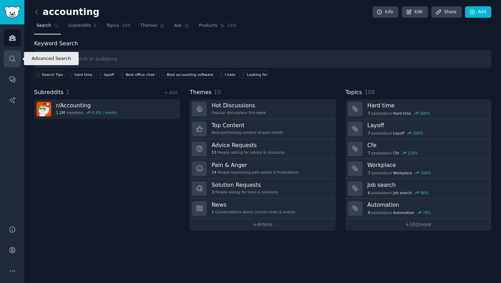
click at [17, 54] on link "Search" at bounding box center [12, 58] width 17 height 17
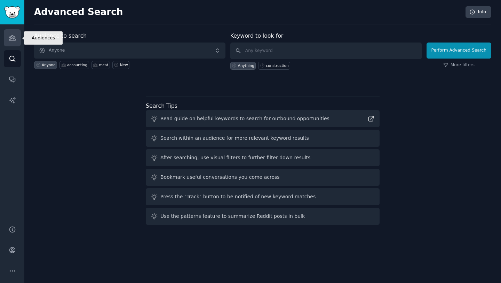
click at [16, 35] on link "Audiences" at bounding box center [12, 37] width 17 height 17
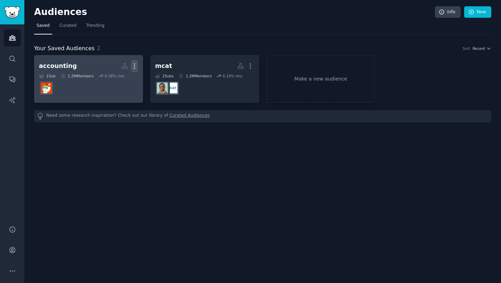
click at [135, 68] on icon "button" at bounding box center [134, 65] width 7 height 7
click at [72, 77] on div "1.2M Members" at bounding box center [77, 75] width 33 height 5
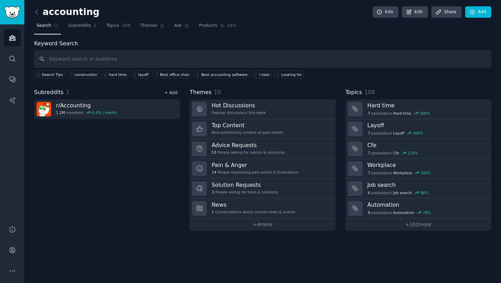
click at [175, 94] on link "+ Add" at bounding box center [170, 92] width 13 height 5
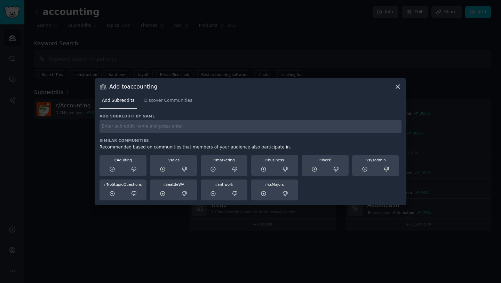
click at [149, 130] on input "text" at bounding box center [251, 127] width 302 height 14
type input "construction"
click at [399, 84] on icon at bounding box center [397, 86] width 7 height 7
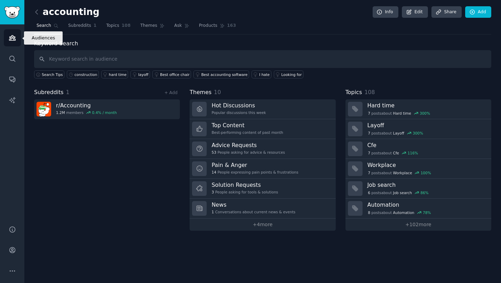
click at [14, 36] on icon "Sidebar" at bounding box center [12, 37] width 7 height 7
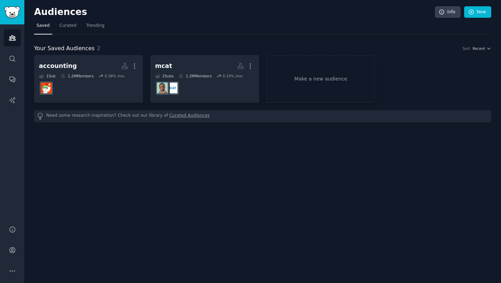
click at [107, 122] on div "Need some research inspiration? Check out our library of Curated Audiences" at bounding box center [263, 116] width 458 height 12
click at [112, 116] on div "Need some research inspiration? Check out our library of Curated Audiences" at bounding box center [263, 116] width 458 height 12
click at [113, 116] on div "Need some research inspiration? Check out our library of Curated Audiences" at bounding box center [263, 116] width 458 height 12
click at [71, 27] on span "Curated" at bounding box center [68, 26] width 17 height 6
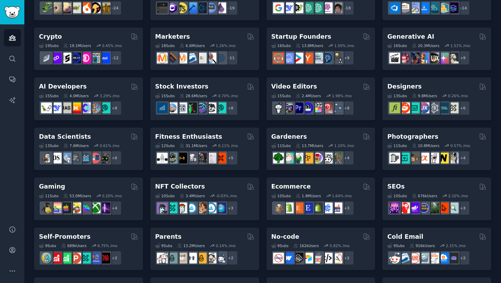
scroll to position [39, 0]
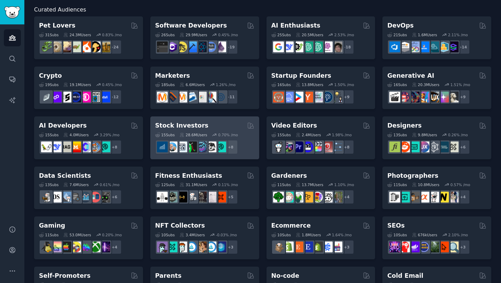
click at [217, 126] on div "Stock Investors" at bounding box center [204, 125] width 99 height 9
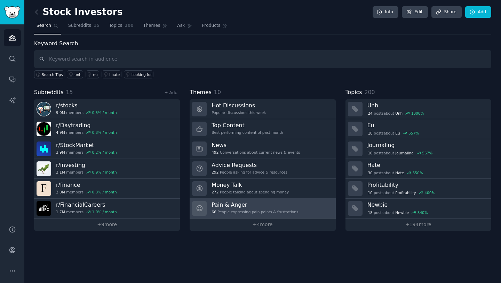
click at [261, 206] on h3 "Pain & Anger" at bounding box center [255, 204] width 87 height 7
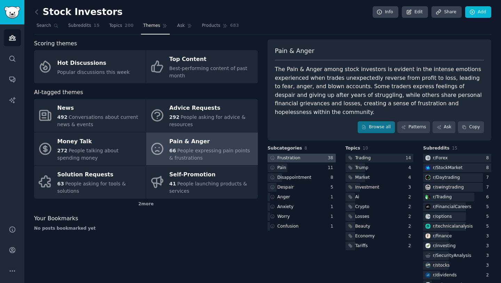
click at [318, 154] on div at bounding box center [302, 158] width 68 height 9
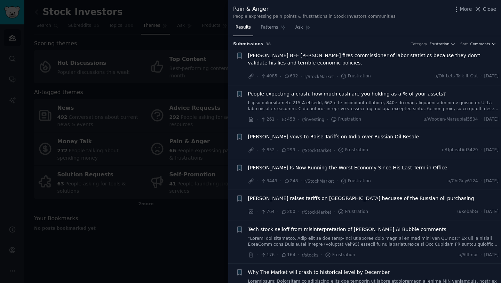
click at [211, 43] on div at bounding box center [250, 141] width 501 height 283
click at [483, 9] on button "Close" at bounding box center [486, 9] width 22 height 7
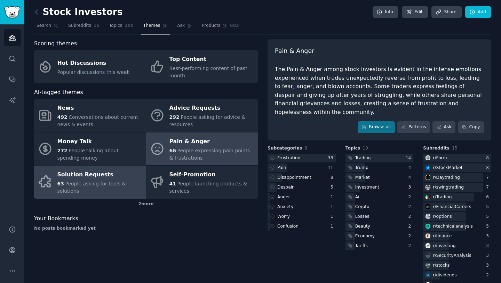
click at [92, 192] on div "63 People asking for tools & solutions" at bounding box center [99, 187] width 85 height 15
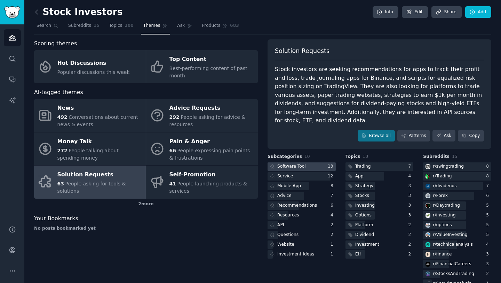
click at [322, 162] on div at bounding box center [302, 166] width 68 height 9
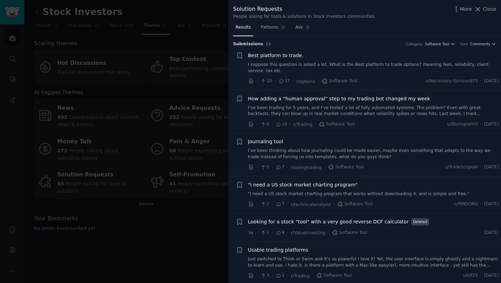
click at [350, 40] on div "Submission s 13 Category Software Tool Sort Comments" at bounding box center [364, 41] width 263 height 11
click at [484, 9] on span "Close" at bounding box center [489, 9] width 13 height 7
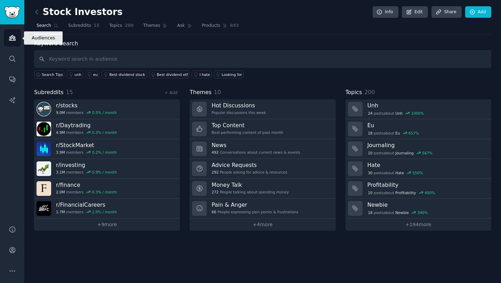
click at [20, 40] on link "Audiences" at bounding box center [12, 37] width 17 height 17
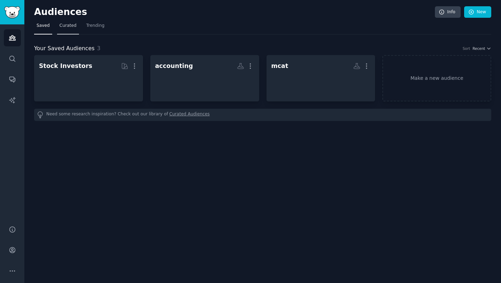
click at [64, 25] on span "Curated" at bounding box center [68, 26] width 17 height 6
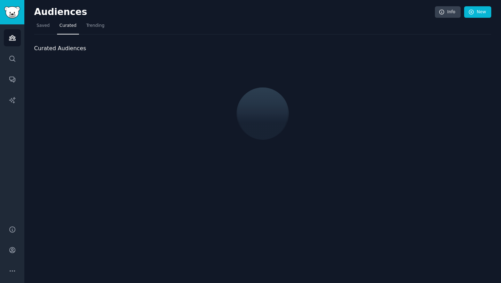
click at [44, 30] on link "Saved" at bounding box center [43, 27] width 18 height 14
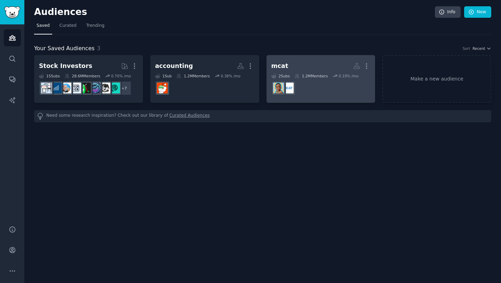
click at [317, 66] on h2 "mcat More" at bounding box center [321, 66] width 99 height 12
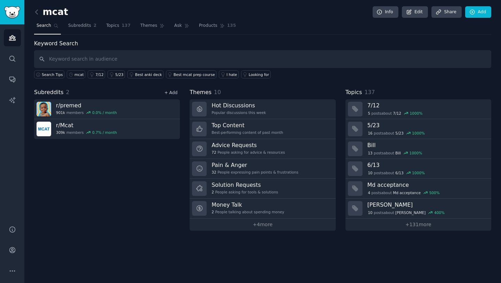
click at [174, 94] on link "+ Add" at bounding box center [170, 92] width 13 height 5
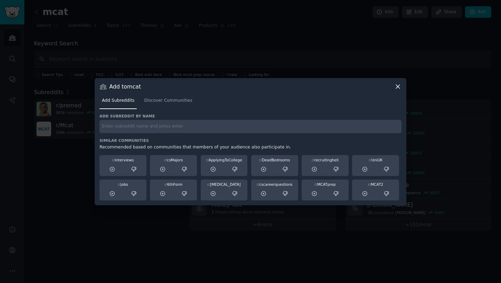
click at [130, 139] on h3 "Similar Communities" at bounding box center [251, 140] width 302 height 5
click at [173, 124] on input "text" at bounding box center [251, 127] width 302 height 14
click at [179, 96] on link "Discover Communities" at bounding box center [168, 102] width 53 height 14
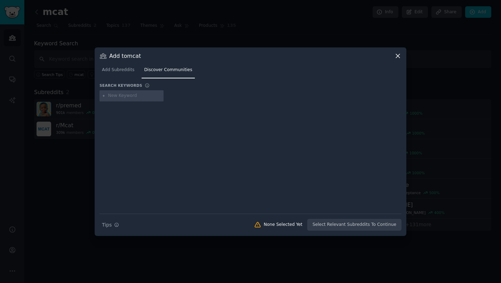
click at [121, 96] on input "text" at bounding box center [134, 96] width 53 height 6
type input "mcat"
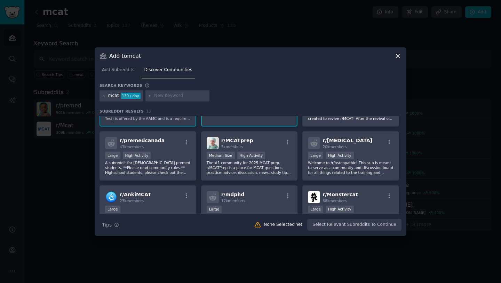
scroll to position [43, 0]
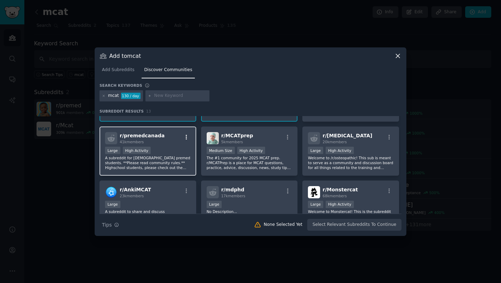
click at [182, 139] on button "button" at bounding box center [186, 137] width 9 height 6
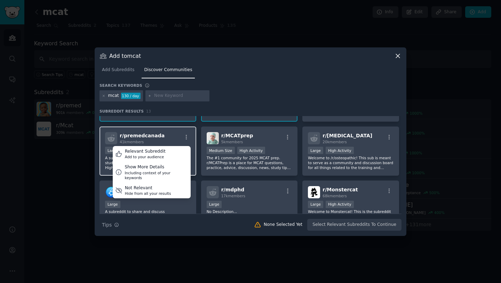
click at [179, 138] on div "r/ premedcanada 41k members Relevant Subreddit Add to your audience Show More D…" at bounding box center [148, 138] width 86 height 12
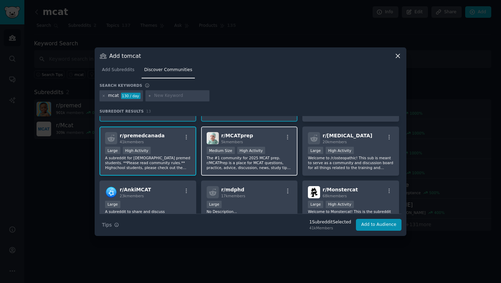
click at [280, 162] on p "The #1 community for 2025 MCAT prep. r/MCATPrep is a place for MCAT questions, …" at bounding box center [250, 162] width 86 height 15
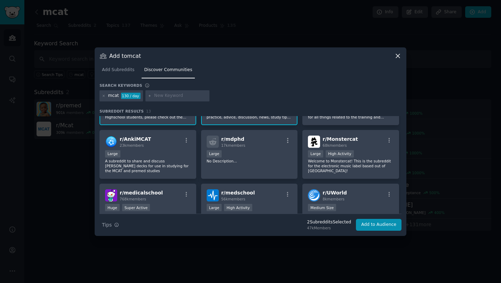
scroll to position [93, 0]
click at [161, 161] on p "A subreddit to share and discuss Anki decks for use in studying for the MCAT an…" at bounding box center [148, 166] width 86 height 15
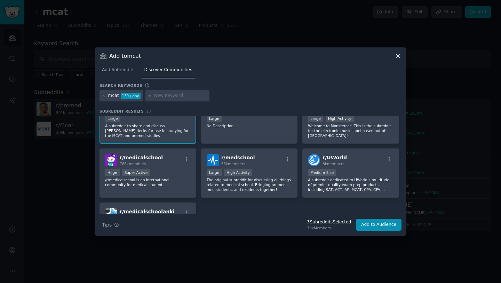
scroll to position [152, 0]
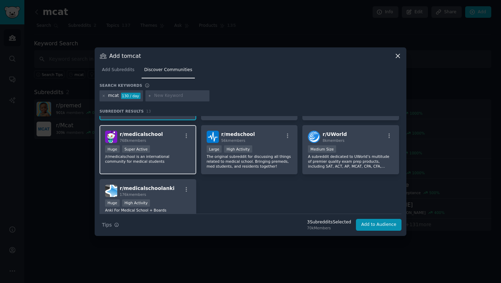
click at [168, 150] on div "Huge Super Active" at bounding box center [148, 149] width 86 height 9
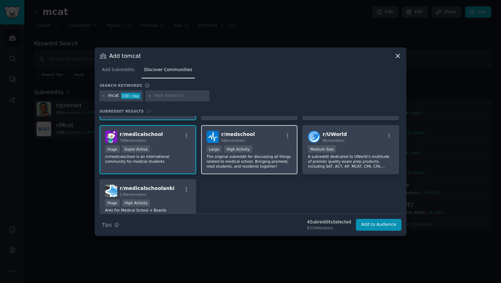
click at [262, 162] on p "The original subreddit for discussing all things related to medical school. Bri…" at bounding box center [250, 161] width 86 height 15
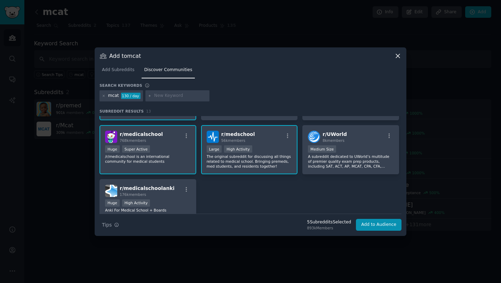
scroll to position [165, 0]
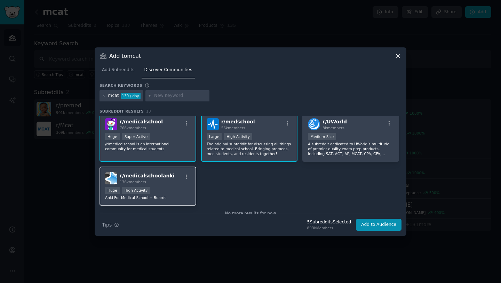
click at [175, 198] on p "Anki For Medical School + Boards" at bounding box center [148, 197] width 86 height 5
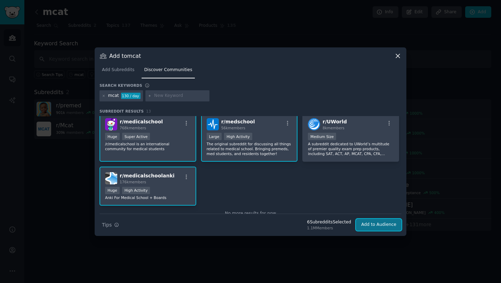
click at [377, 226] on button "Add to Audience" at bounding box center [379, 225] width 46 height 12
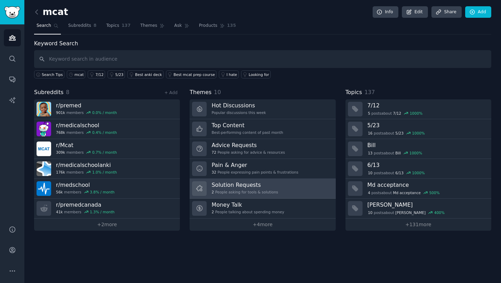
click at [276, 187] on link "Solution Requests 2 People asking for tools & solutions" at bounding box center [263, 189] width 146 height 20
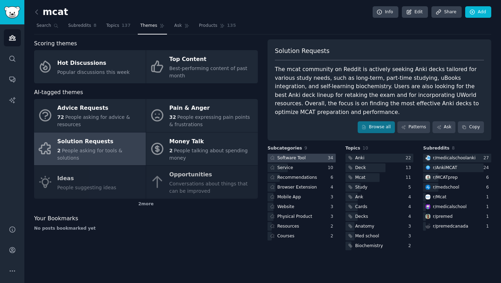
click at [310, 158] on div at bounding box center [302, 158] width 68 height 9
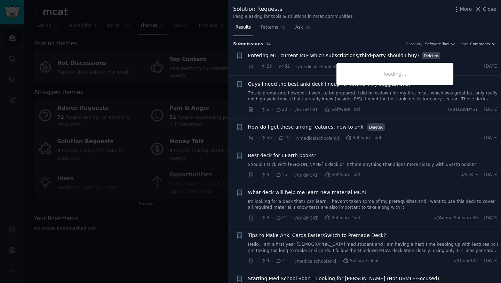
click at [361, 37] on div "Submission s 34 Category Software Tool Sort Comments" at bounding box center [364, 41] width 263 height 11
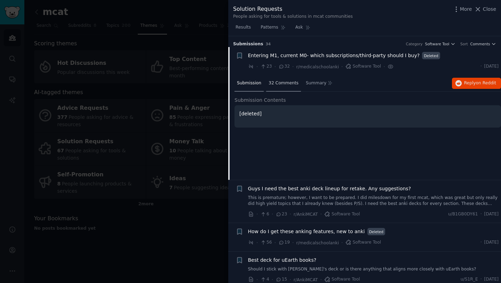
click at [285, 85] on span "32 Comments" at bounding box center [284, 83] width 30 height 6
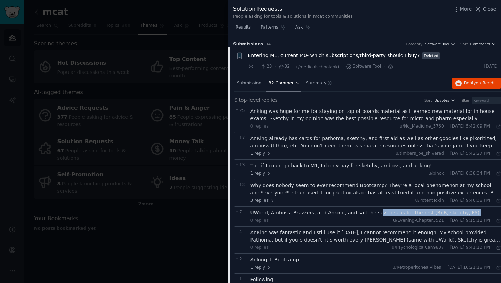
drag, startPoint x: 462, startPoint y: 210, endPoint x: 372, endPoint y: 209, distance: 90.2
click at [372, 209] on div "UWorld, Amboss, Brazzers, and Anking, and sail the seven seas for the rest (BnB…" at bounding box center [376, 212] width 251 height 7
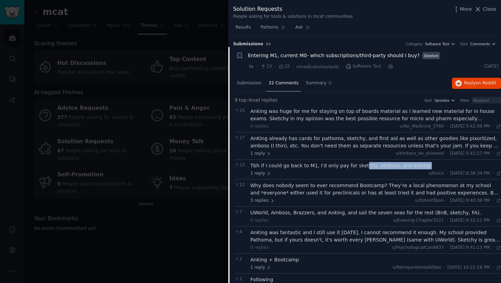
drag, startPoint x: 416, startPoint y: 163, endPoint x: 358, endPoint y: 164, distance: 58.5
click at [358, 164] on div "Tbh if I could go back to M1, I'd only pay for sketchy, amboss, and anking!" at bounding box center [376, 165] width 251 height 7
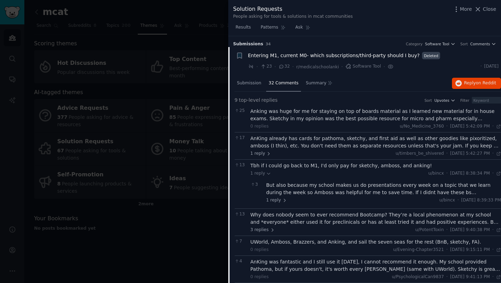
click at [361, 177] on div "Tbh if I could go back to M1, I'd only pay for sketchy, amboss, and anking! 1 r…" at bounding box center [376, 184] width 251 height 44
drag, startPoint x: 350, startPoint y: 166, endPoint x: 387, endPoint y: 166, distance: 37.3
click at [387, 166] on div "Tbh if I could go back to M1, I'd only pay for sketchy, amboss, and anking!" at bounding box center [376, 165] width 251 height 7
copy div "sketchy, amboss"
click at [201, 37] on div at bounding box center [250, 141] width 501 height 283
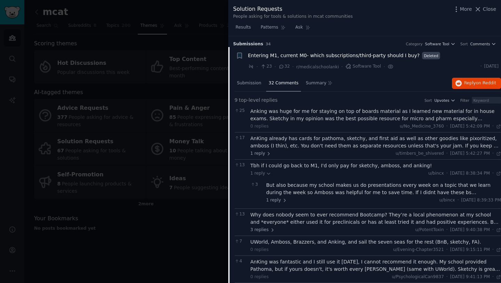
click at [245, 29] on div "Solution Requests People asking for tools & solutions in mcat communities More …" at bounding box center [364, 141] width 273 height 283
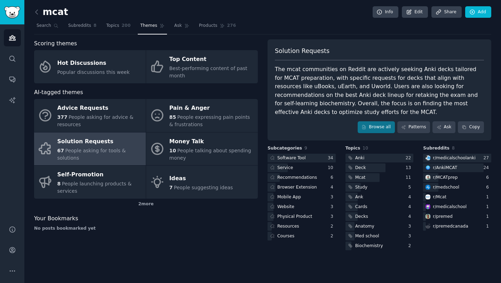
click at [103, 147] on div "Solution Requests" at bounding box center [99, 141] width 85 height 11
click at [305, 158] on div "Software Tool" at bounding box center [292, 158] width 29 height 6
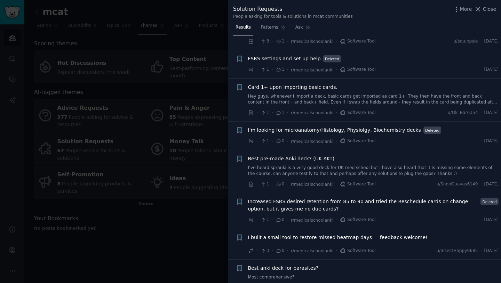
scroll to position [823, 0]
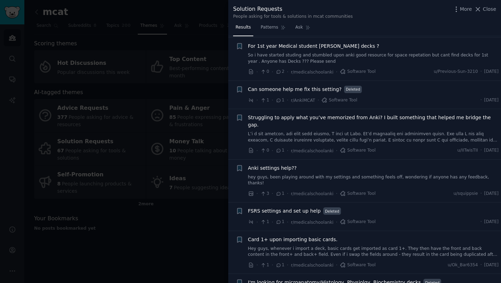
click at [195, 8] on div at bounding box center [250, 141] width 501 height 283
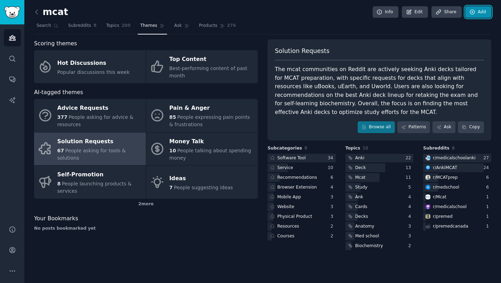
click at [482, 9] on link "Add" at bounding box center [479, 12] width 26 height 12
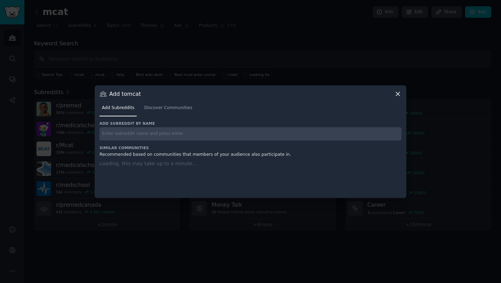
click at [337, 23] on div at bounding box center [250, 141] width 501 height 283
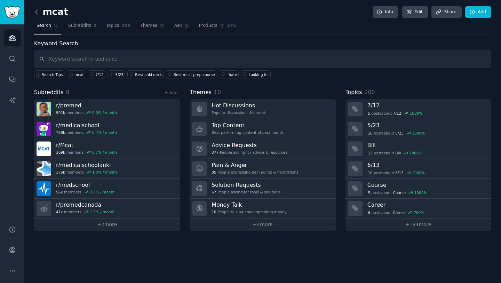
click at [34, 9] on icon at bounding box center [36, 11] width 7 height 7
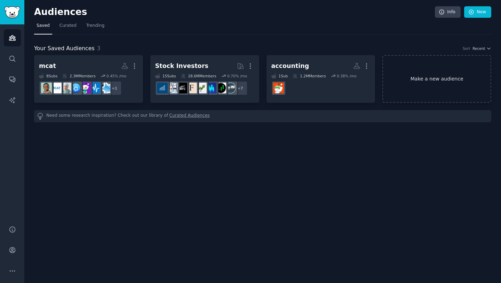
click at [419, 80] on link "Make a new audience" at bounding box center [437, 79] width 109 height 48
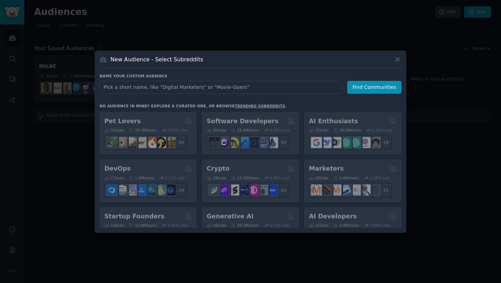
click at [228, 86] on input "text" at bounding box center [221, 87] width 243 height 13
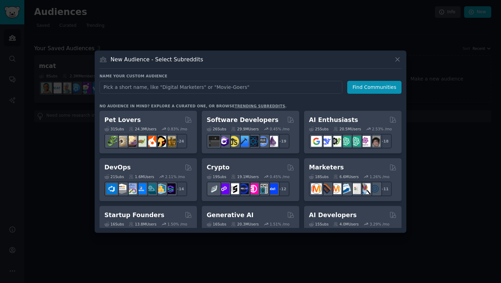
click at [238, 105] on link "trending subreddits" at bounding box center [260, 106] width 50 height 4
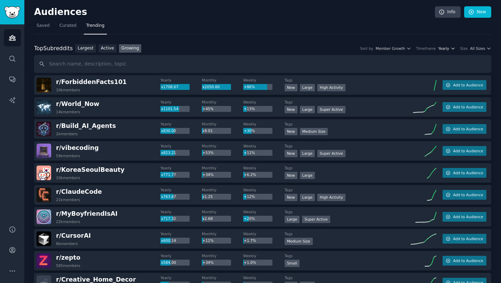
click at [451, 49] on icon "button" at bounding box center [453, 48] width 5 height 5
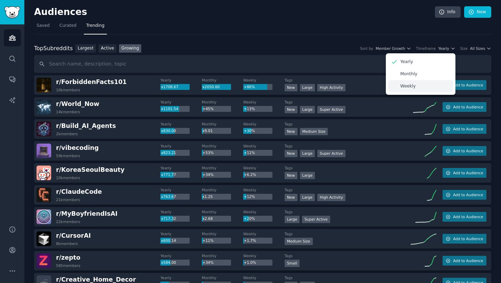
click at [410, 84] on p "Weekly" at bounding box center [408, 86] width 15 height 6
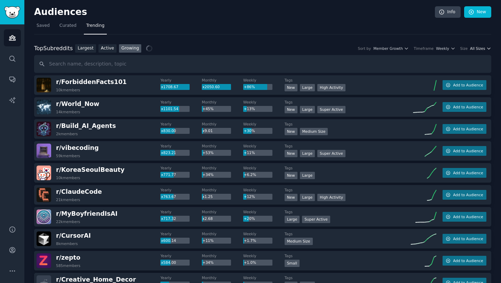
click at [482, 49] on span "All Sizes" at bounding box center [477, 48] width 15 height 5
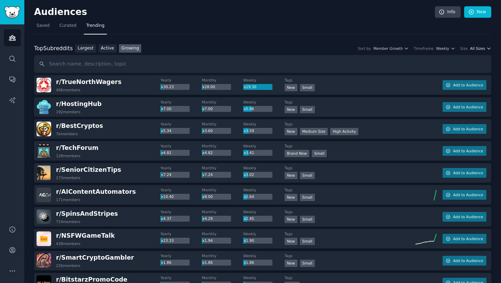
click at [477, 48] on span "All Sizes" at bounding box center [477, 48] width 15 height 5
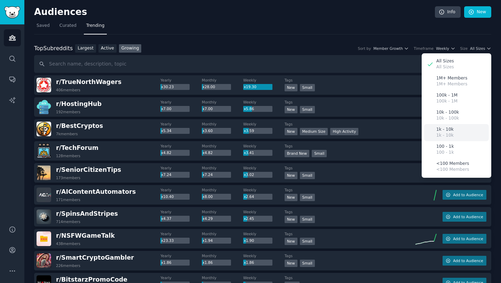
click at [466, 131] on div "1k - 10k 1k - 10k" at bounding box center [456, 132] width 65 height 17
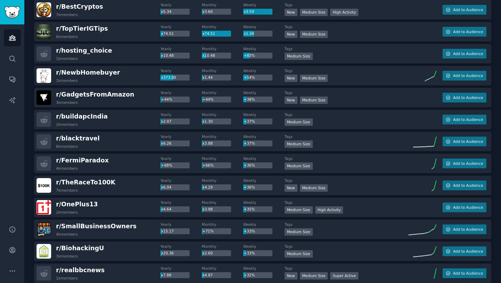
scroll to position [136, 0]
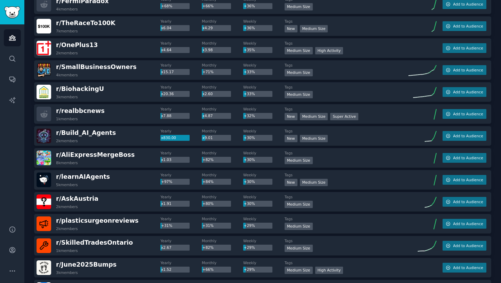
scroll to position [0, 0]
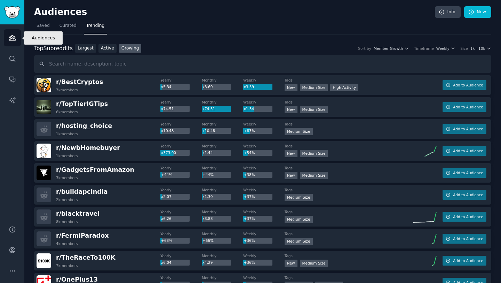
click at [9, 35] on icon "Sidebar" at bounding box center [12, 37] width 7 height 7
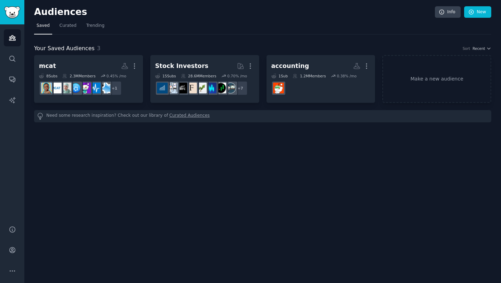
click at [170, 117] on link "Curated Audiences" at bounding box center [190, 115] width 40 height 7
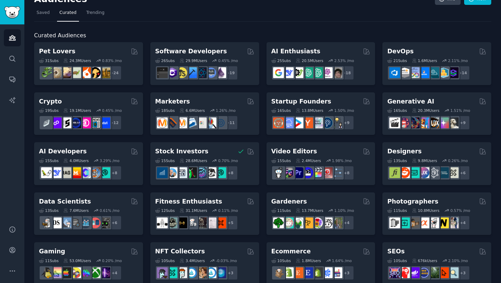
scroll to position [14, 0]
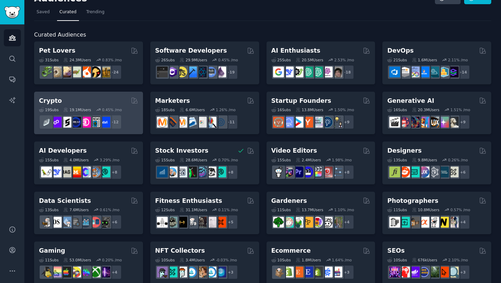
click at [81, 102] on div "Crypto" at bounding box center [88, 100] width 99 height 9
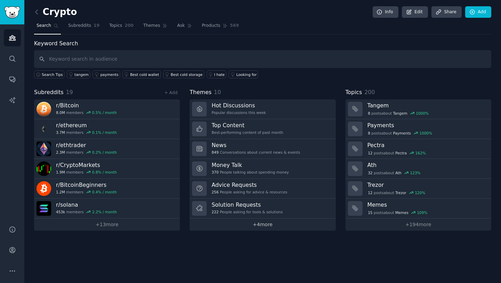
click at [273, 223] on link "+ 4 more" at bounding box center [263, 224] width 146 height 12
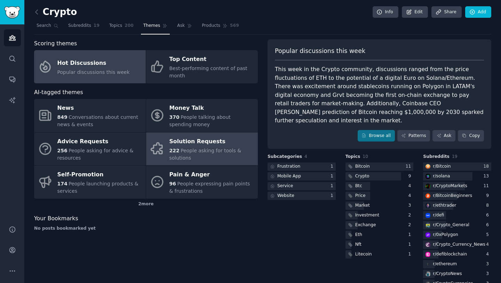
click at [198, 153] on span "People asking for tools & solutions" at bounding box center [206, 154] width 72 height 13
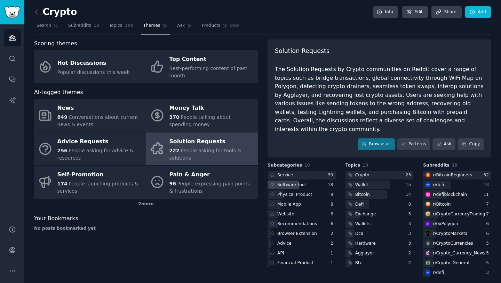
click at [294, 182] on div "Software Tool" at bounding box center [292, 185] width 29 height 6
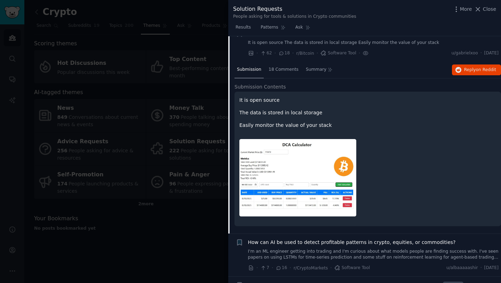
scroll to position [23, 0]
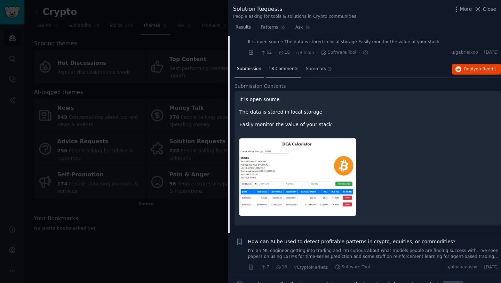
click at [286, 73] on div "18 Comments" at bounding box center [283, 69] width 35 height 17
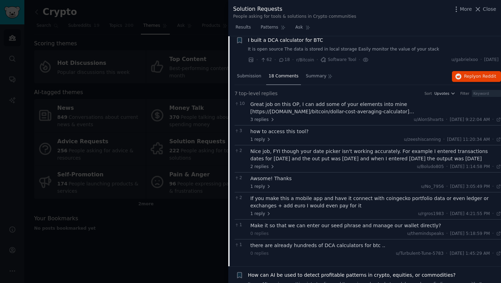
scroll to position [9, 0]
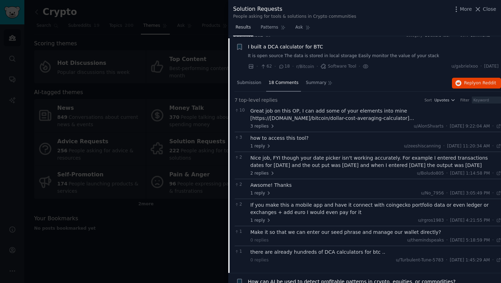
click at [246, 29] on span "Results" at bounding box center [243, 27] width 15 height 6
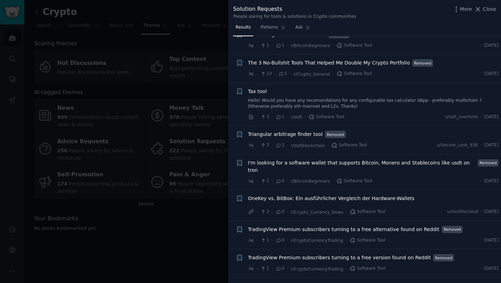
scroll to position [368, 0]
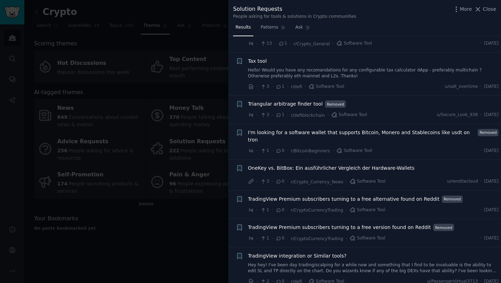
click at [191, 238] on div at bounding box center [250, 141] width 501 height 283
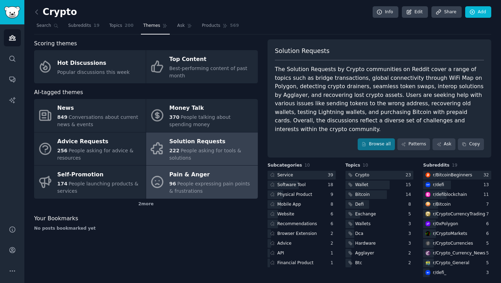
click at [180, 190] on span "People expressing pain points & frustrations" at bounding box center [210, 187] width 81 height 13
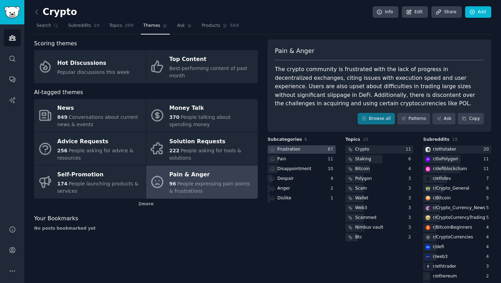
click at [317, 149] on div at bounding box center [302, 149] width 68 height 9
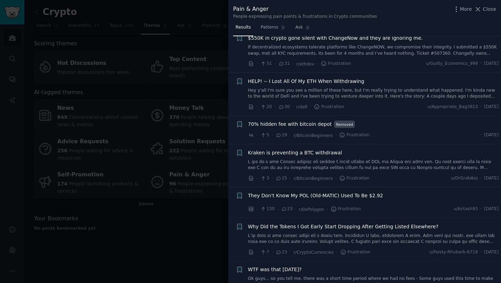
scroll to position [434, 0]
